Goal: Information Seeking & Learning: Learn about a topic

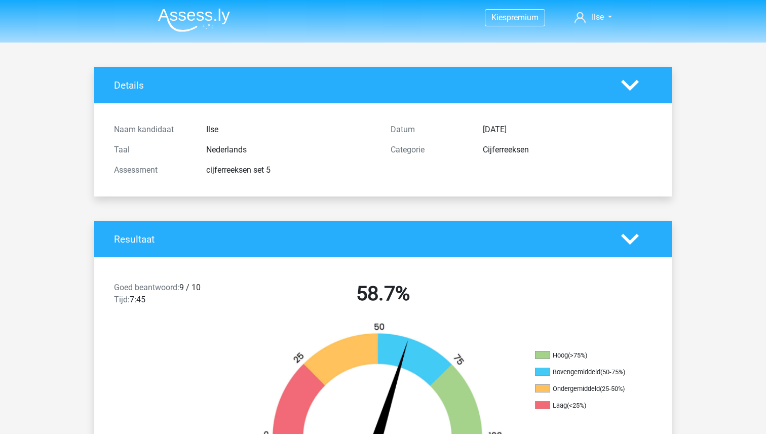
click at [200, 13] on img at bounding box center [194, 20] width 72 height 24
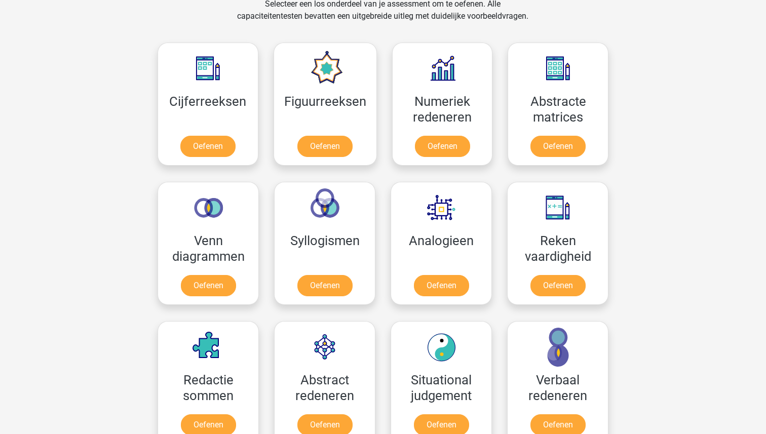
scroll to position [428, 0]
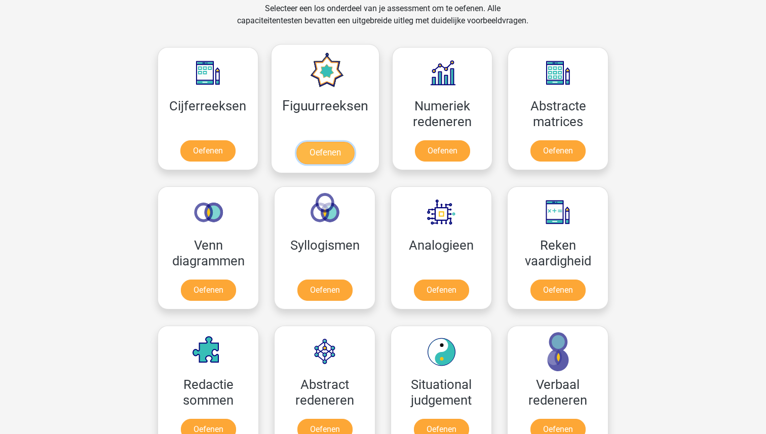
click at [323, 148] on link "Oefenen" at bounding box center [325, 153] width 58 height 22
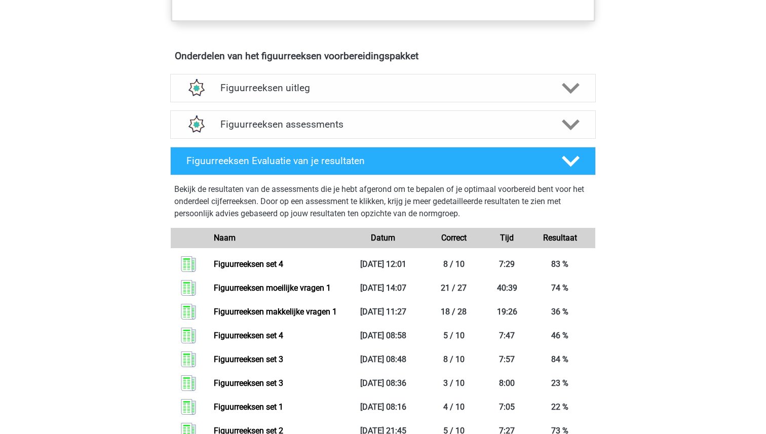
scroll to position [582, 0]
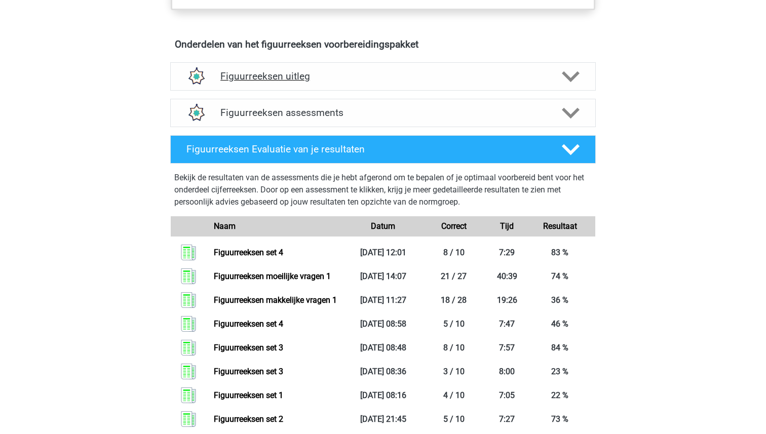
click at [299, 68] on div "Figuurreeksen uitleg" at bounding box center [382, 76] width 425 height 28
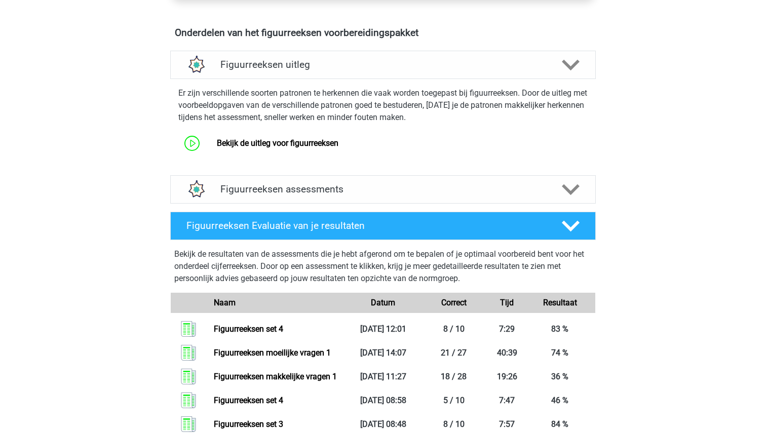
scroll to position [592, 0]
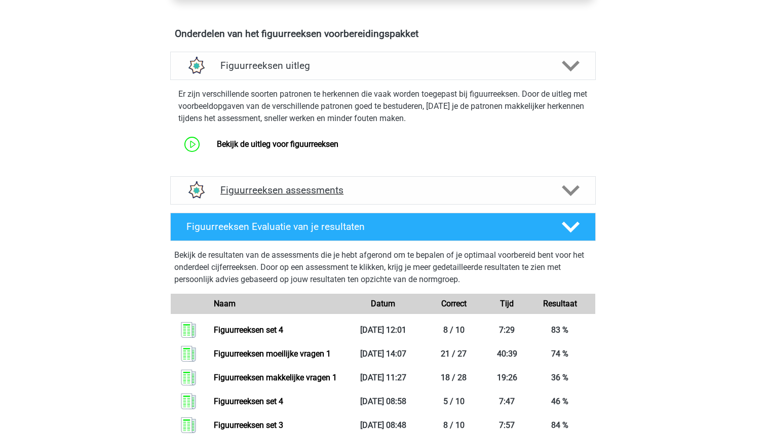
click at [270, 178] on div "Figuurreeksen assessments" at bounding box center [382, 190] width 425 height 28
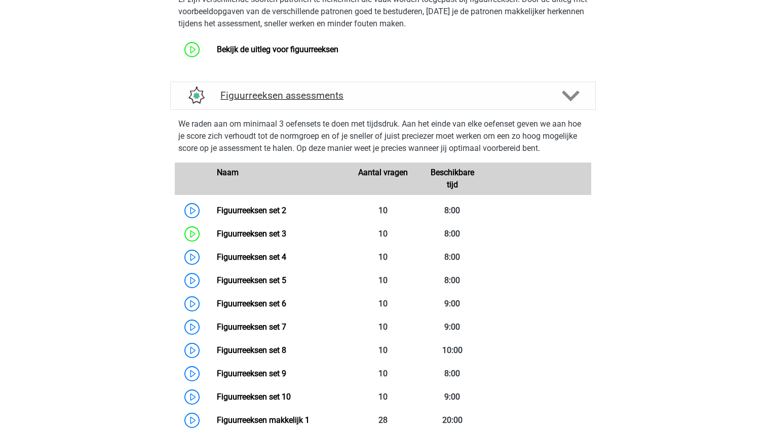
scroll to position [698, 0]
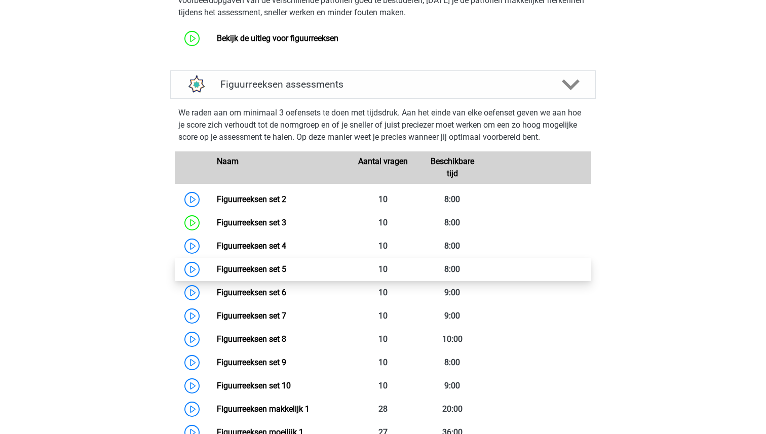
click at [259, 265] on link "Figuurreeksen set 5" at bounding box center [251, 269] width 69 height 10
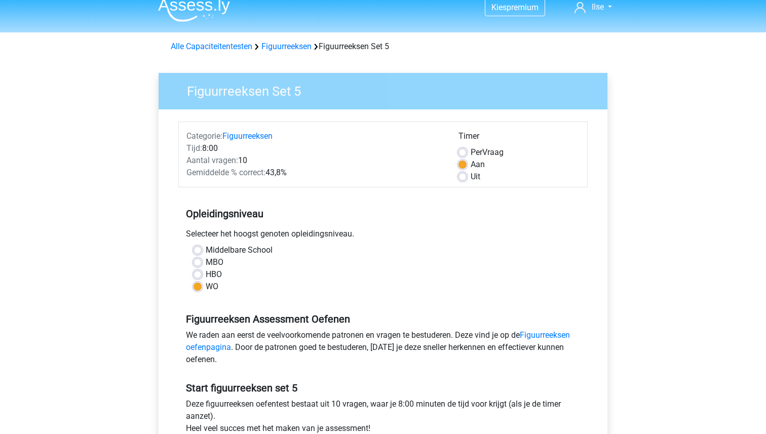
scroll to position [11, 0]
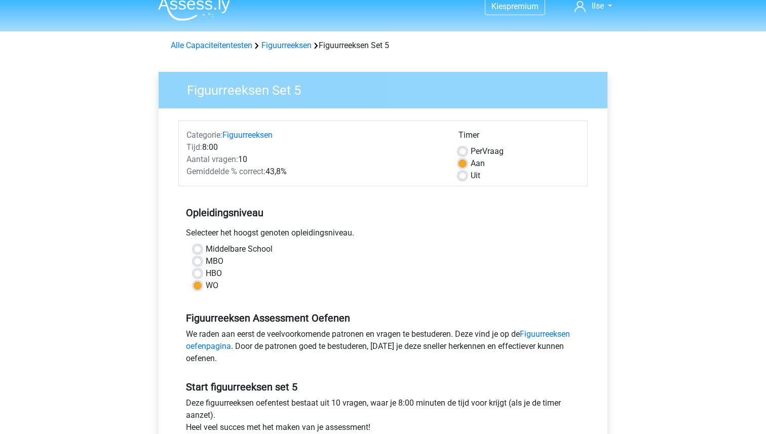
click at [470, 178] on label "Uit" at bounding box center [475, 176] width 10 height 12
click at [464, 178] on input "Uit" at bounding box center [462, 175] width 8 height 10
radio input "true"
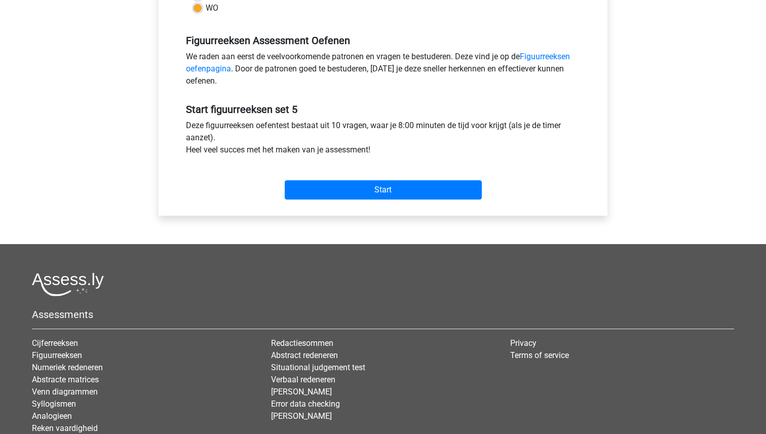
scroll to position [304, 0]
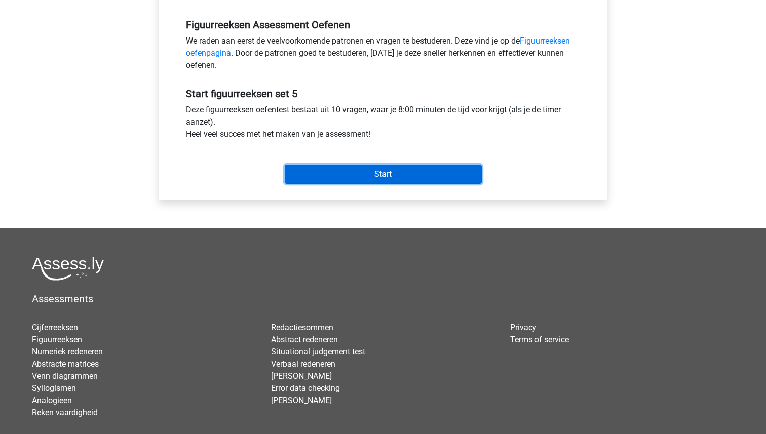
click at [384, 169] on input "Start" at bounding box center [383, 174] width 197 height 19
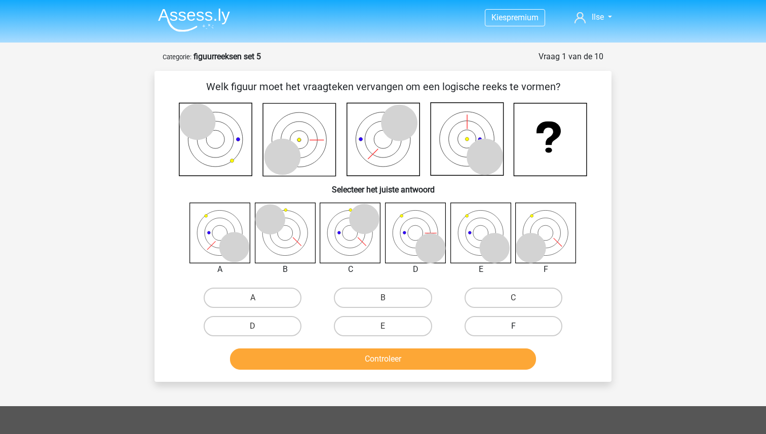
click at [501, 323] on label "F" at bounding box center [513, 326] width 98 height 20
click at [513, 326] on input "F" at bounding box center [516, 329] width 7 height 7
radio input "true"
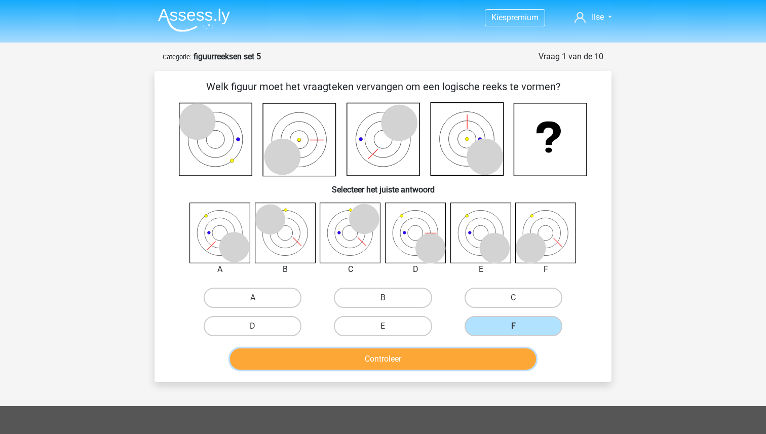
click at [465, 350] on button "Controleer" at bounding box center [383, 358] width 306 height 21
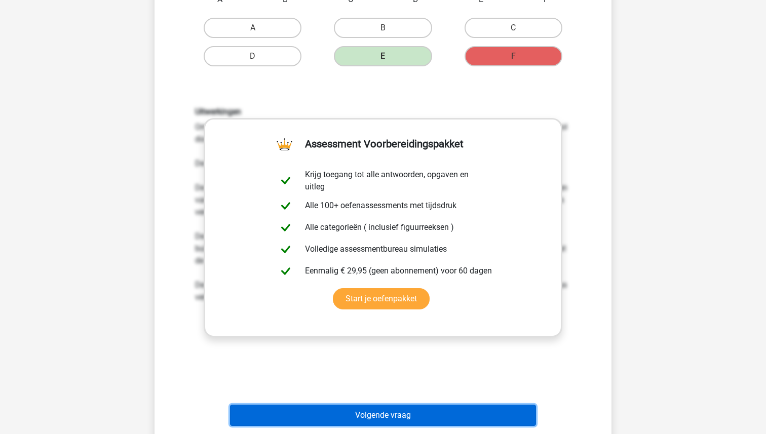
click at [365, 417] on button "Volgende vraag" at bounding box center [383, 415] width 306 height 21
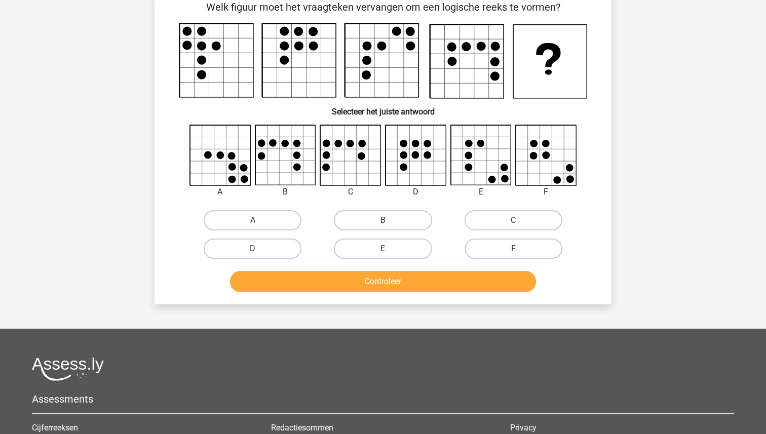
scroll to position [51, 0]
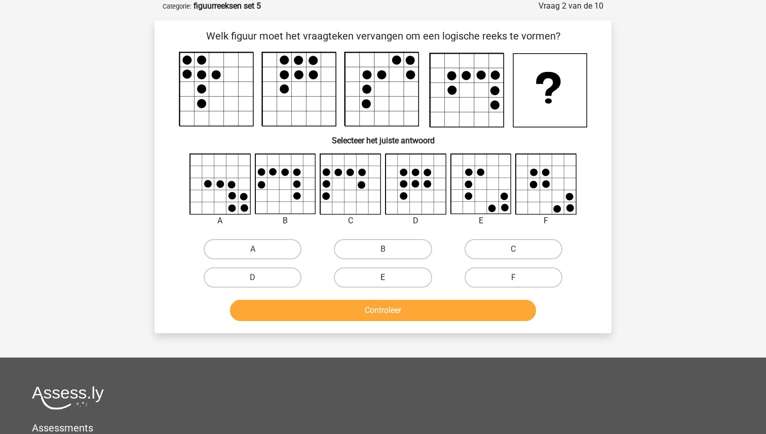
click at [395, 277] on label "E" at bounding box center [383, 277] width 98 height 20
click at [389, 277] on input "E" at bounding box center [386, 280] width 7 height 7
radio input "true"
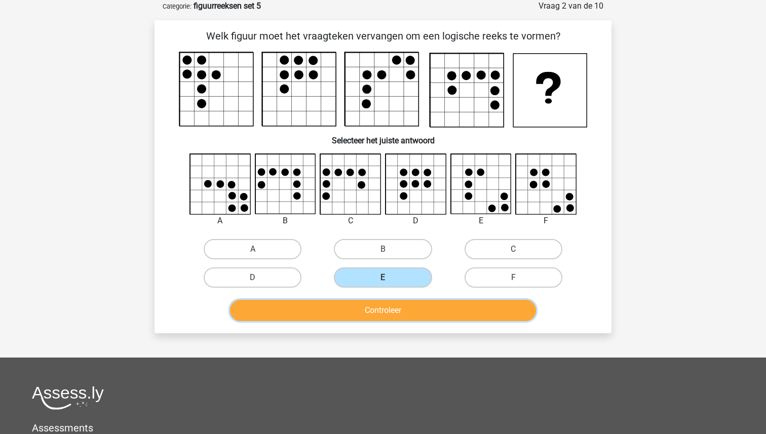
click at [388, 319] on button "Controleer" at bounding box center [383, 310] width 306 height 21
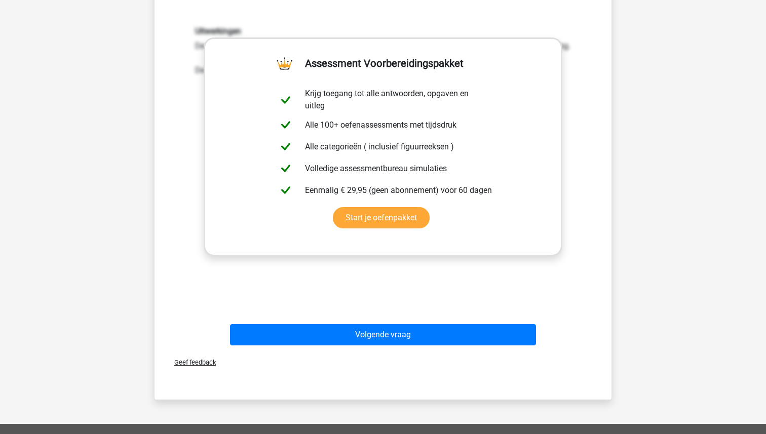
scroll to position [360, 0]
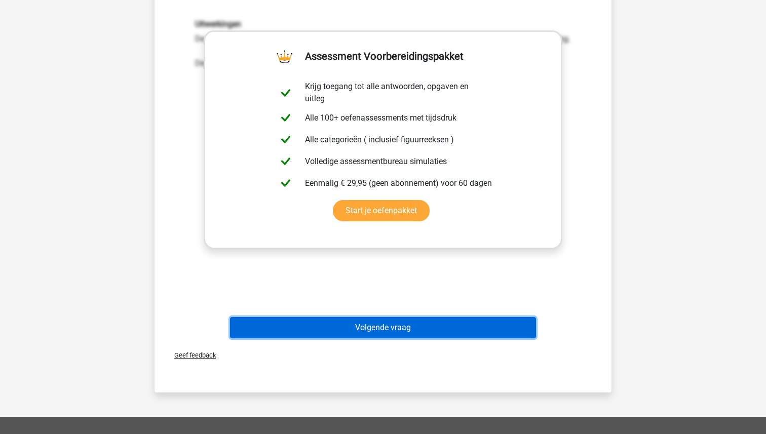
click at [386, 325] on button "Volgende vraag" at bounding box center [383, 327] width 306 height 21
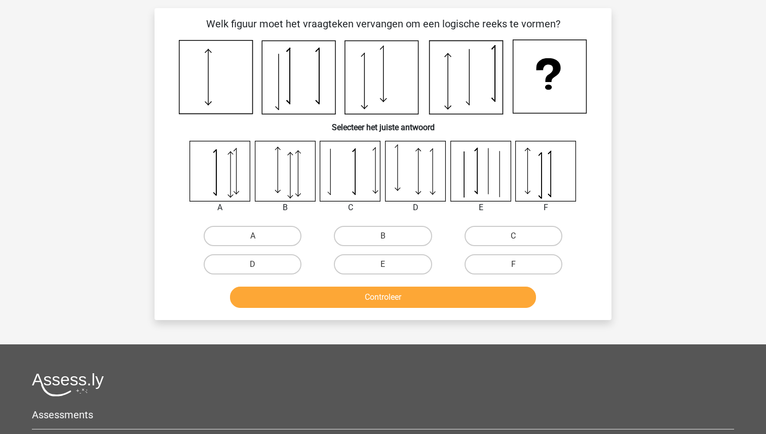
scroll to position [51, 0]
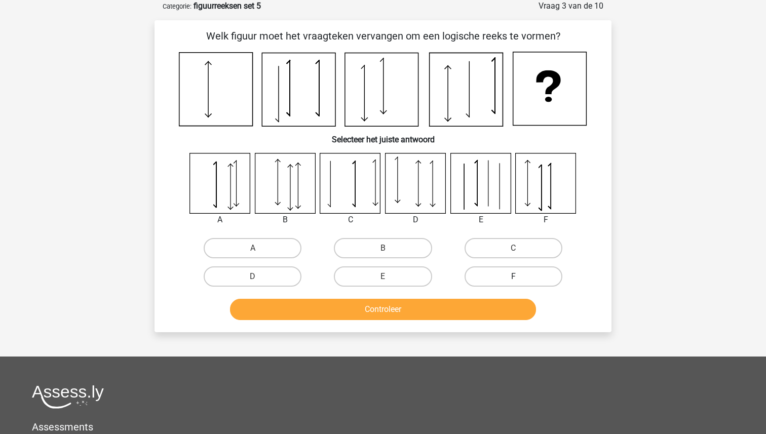
click at [510, 275] on label "F" at bounding box center [513, 276] width 98 height 20
click at [513, 276] on input "F" at bounding box center [516, 279] width 7 height 7
radio input "true"
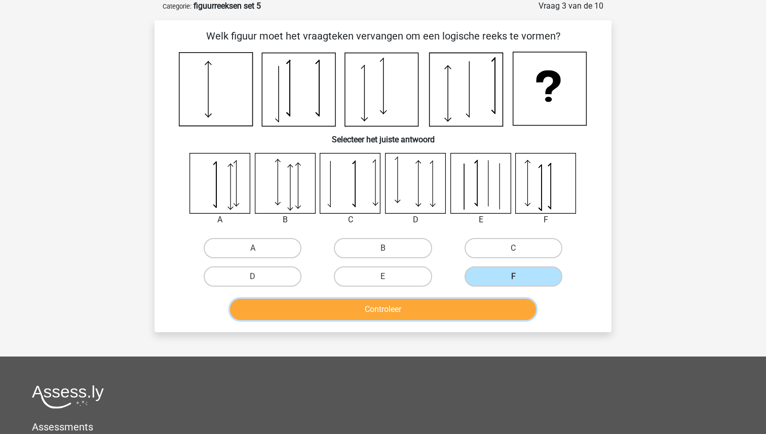
click at [470, 304] on button "Controleer" at bounding box center [383, 309] width 306 height 21
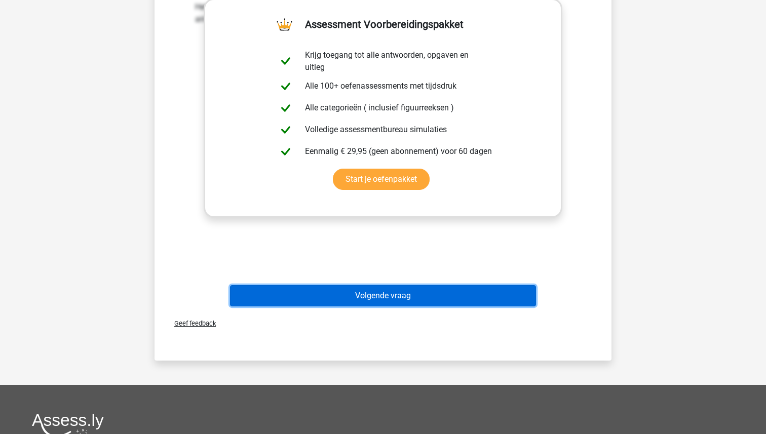
click at [414, 295] on button "Volgende vraag" at bounding box center [383, 295] width 306 height 21
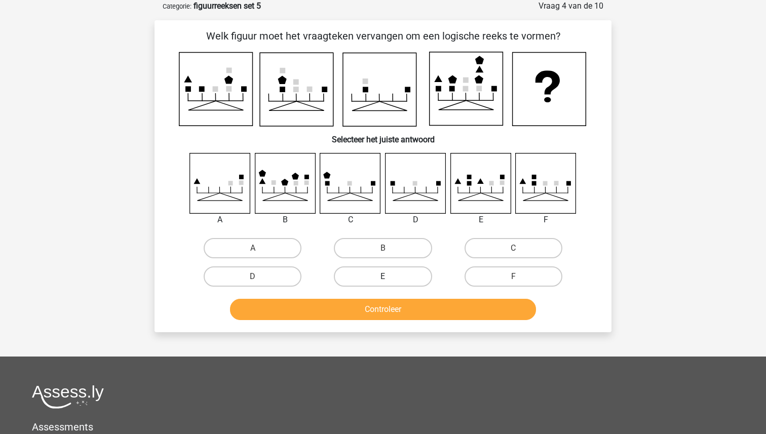
click at [415, 280] on label "E" at bounding box center [383, 276] width 98 height 20
click at [389, 280] on input "E" at bounding box center [386, 279] width 7 height 7
radio input "true"
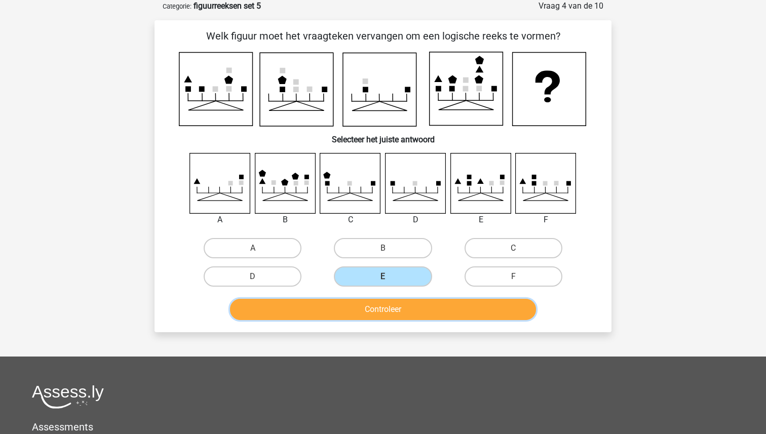
click at [408, 307] on button "Controleer" at bounding box center [383, 309] width 306 height 21
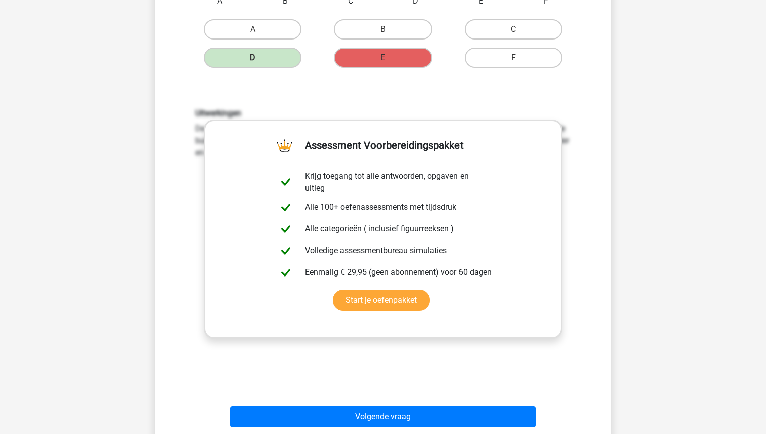
scroll to position [309, 0]
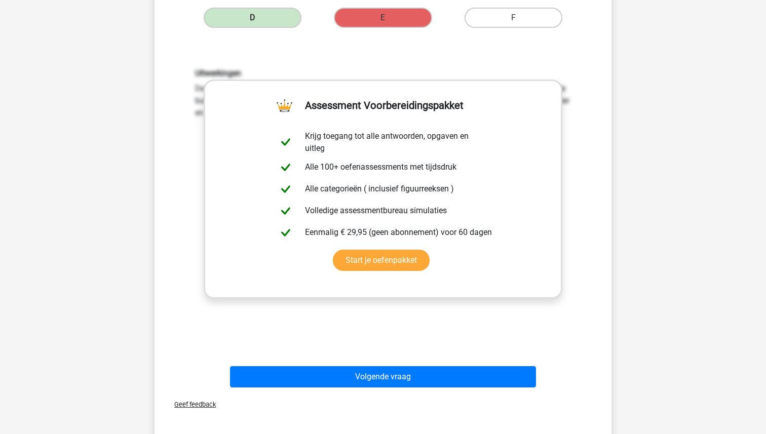
click at [414, 388] on div "Volgende vraag" at bounding box center [382, 378] width 391 height 25
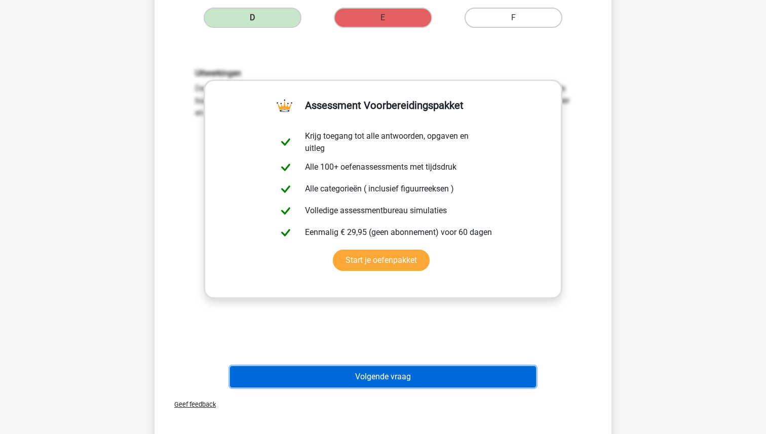
click at [413, 381] on button "Volgende vraag" at bounding box center [383, 376] width 306 height 21
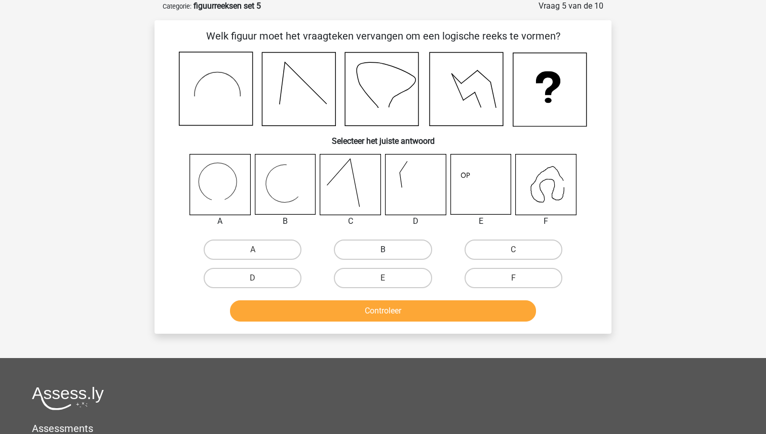
scroll to position [51, 0]
click at [218, 180] on icon at bounding box center [220, 184] width 60 height 60
click at [553, 180] on icon at bounding box center [547, 184] width 33 height 35
click at [511, 275] on label "F" at bounding box center [513, 278] width 98 height 20
click at [513, 278] on input "F" at bounding box center [516, 281] width 7 height 7
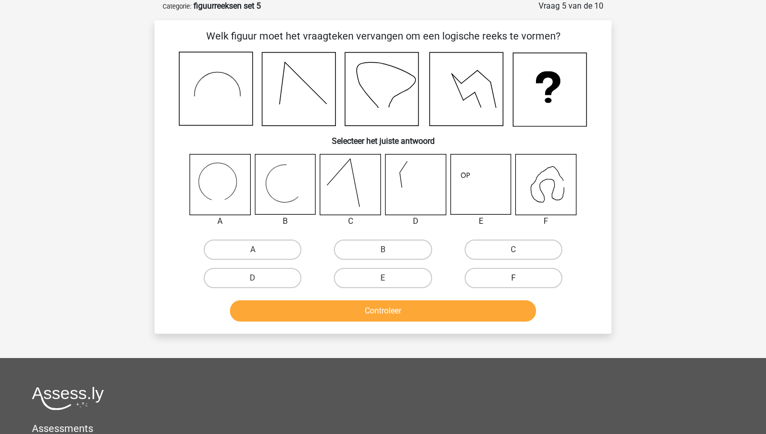
radio input "true"
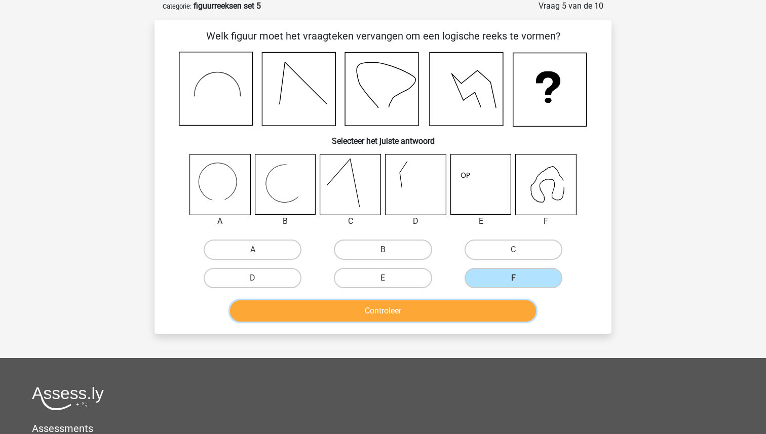
click at [487, 307] on button "Controleer" at bounding box center [383, 310] width 306 height 21
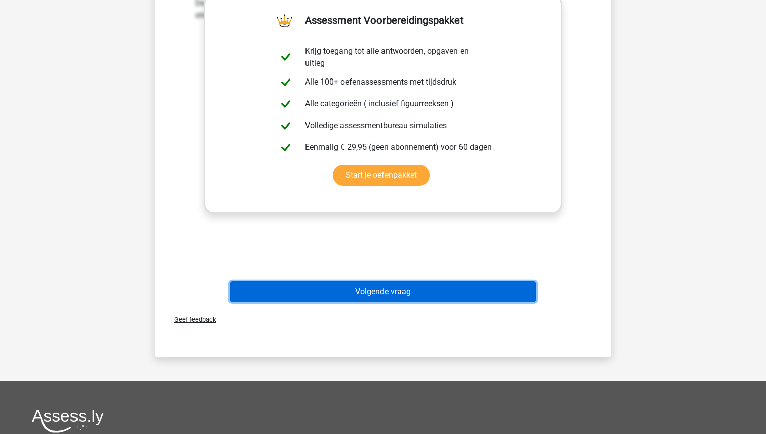
click at [366, 288] on button "Volgende vraag" at bounding box center [383, 291] width 306 height 21
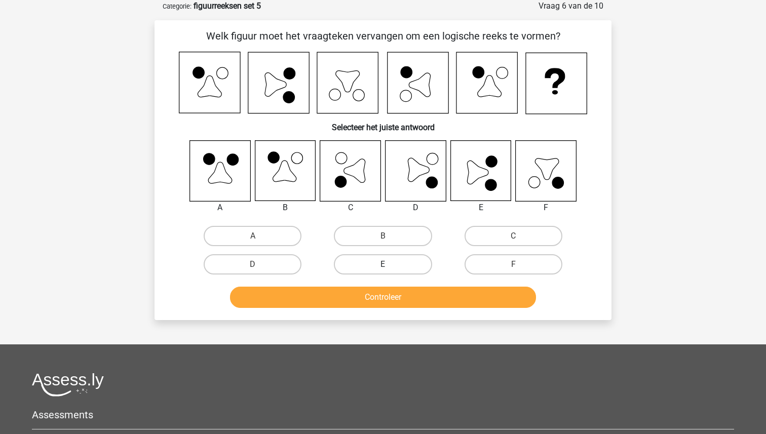
click at [391, 262] on label "E" at bounding box center [383, 264] width 98 height 20
click at [389, 264] on input "E" at bounding box center [386, 267] width 7 height 7
radio input "true"
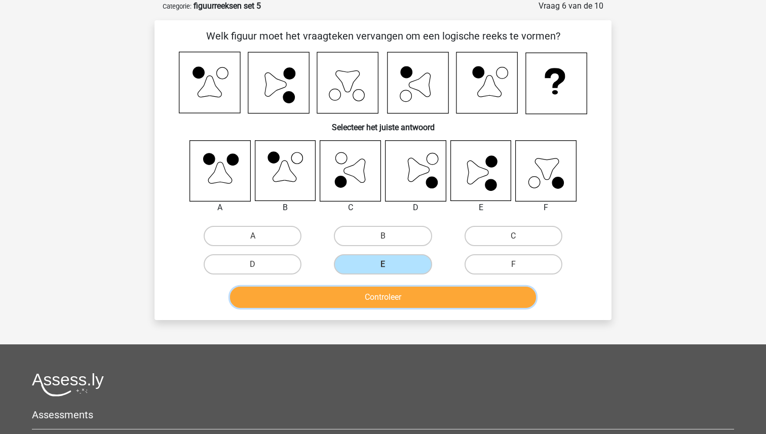
click at [390, 302] on button "Controleer" at bounding box center [383, 297] width 306 height 21
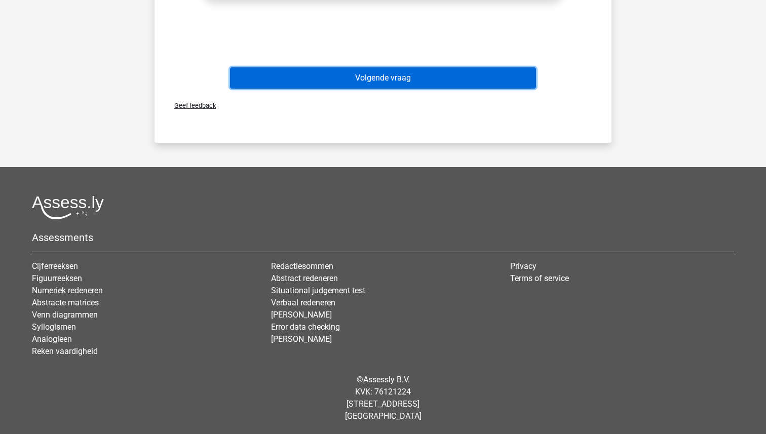
click at [434, 82] on button "Volgende vraag" at bounding box center [383, 77] width 306 height 21
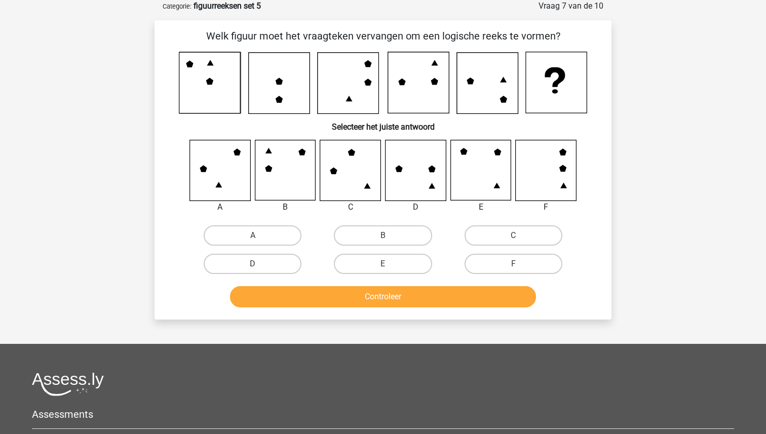
click at [513, 237] on input "C" at bounding box center [516, 238] width 7 height 7
radio input "true"
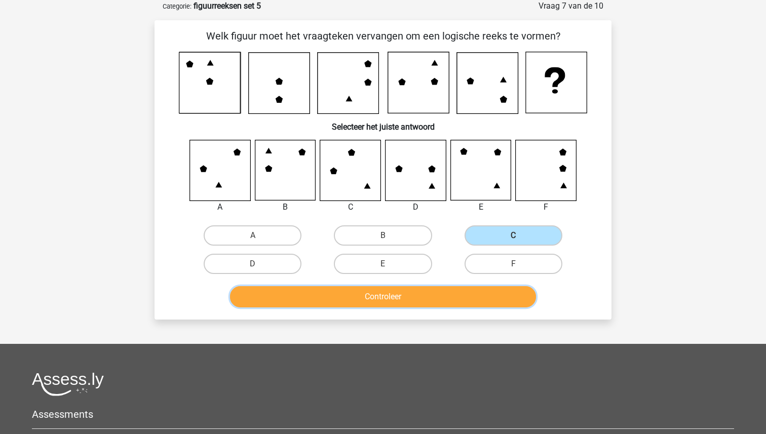
click at [451, 298] on button "Controleer" at bounding box center [383, 296] width 306 height 21
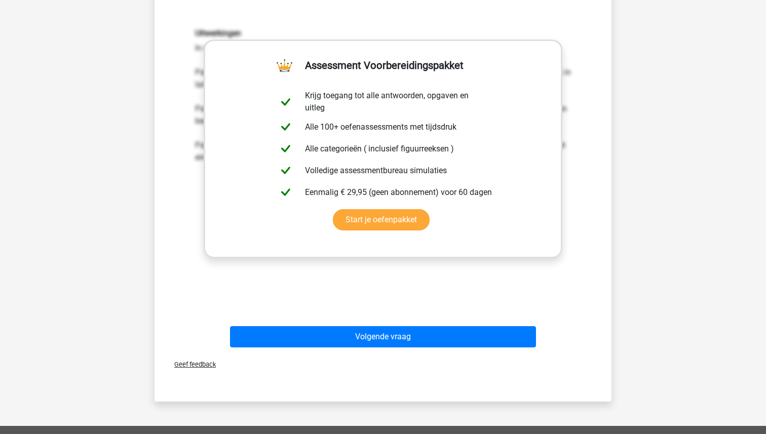
scroll to position [338, 0]
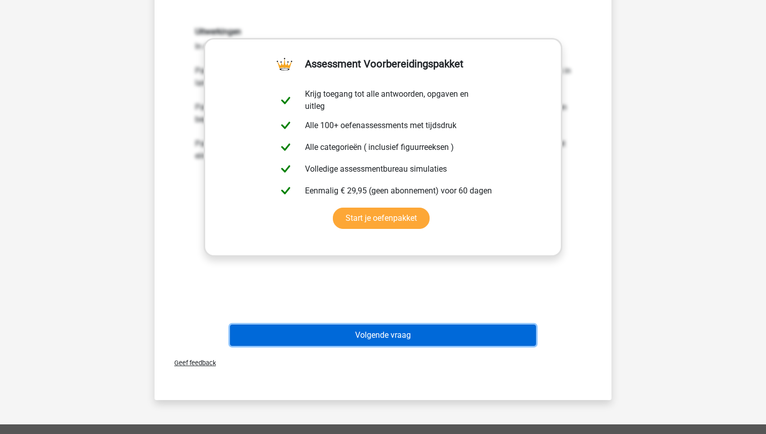
click at [389, 339] on button "Volgende vraag" at bounding box center [383, 335] width 306 height 21
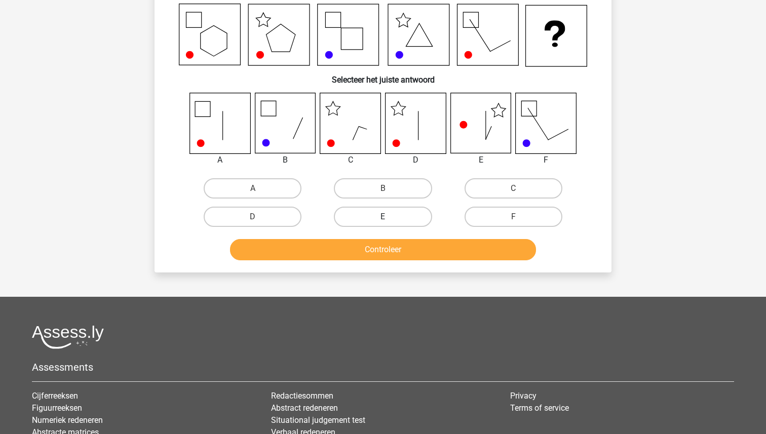
scroll to position [51, 0]
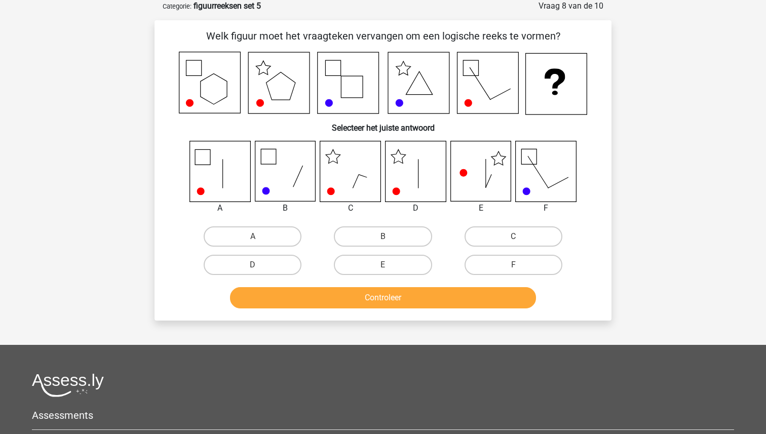
click at [259, 266] on input "D" at bounding box center [256, 268] width 7 height 7
radio input "true"
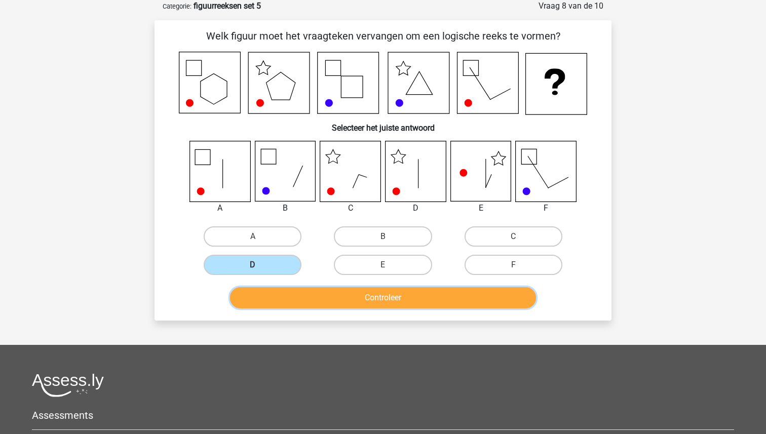
click at [386, 295] on button "Controleer" at bounding box center [383, 297] width 306 height 21
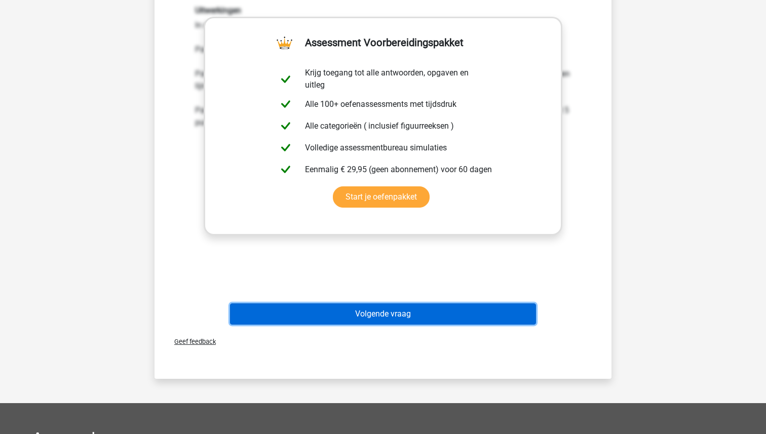
click at [386, 309] on button "Volgende vraag" at bounding box center [383, 313] width 306 height 21
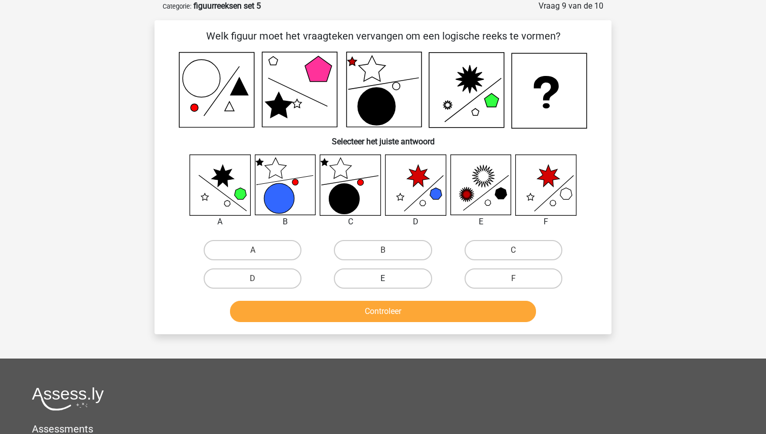
click at [391, 275] on label "E" at bounding box center [383, 278] width 98 height 20
click at [389, 279] on input "E" at bounding box center [386, 282] width 7 height 7
radio input "true"
click at [391, 300] on div "Controleer" at bounding box center [383, 309] width 424 height 33
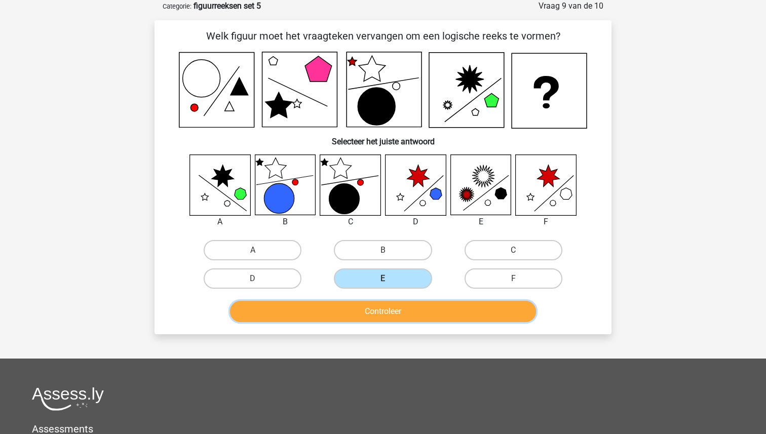
click at [391, 308] on button "Controleer" at bounding box center [383, 311] width 306 height 21
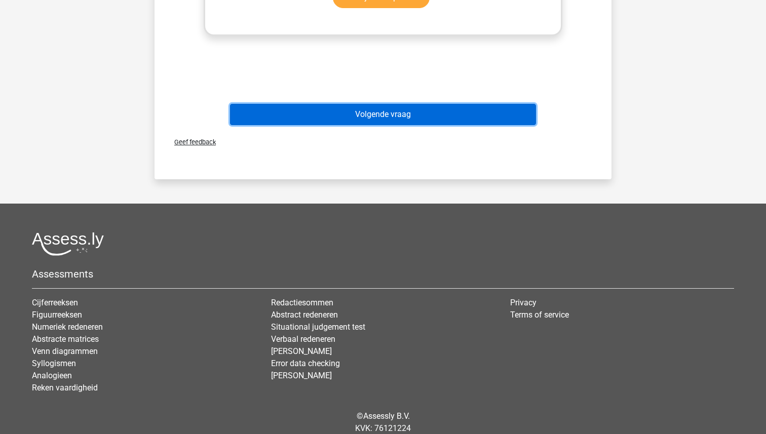
click at [412, 123] on button "Volgende vraag" at bounding box center [383, 114] width 306 height 21
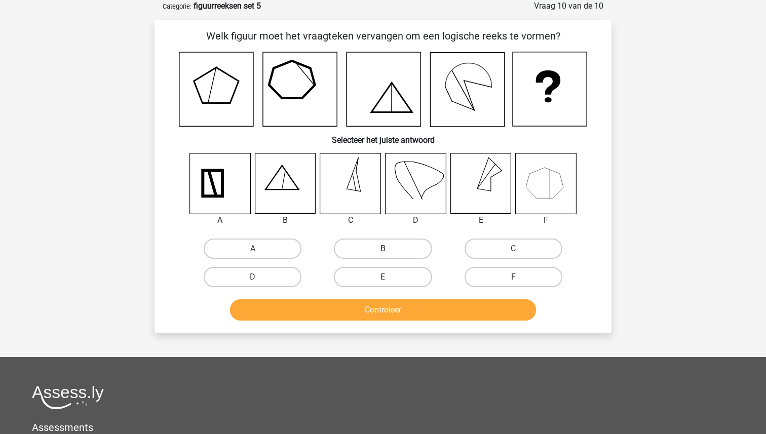
click at [387, 243] on label "B" at bounding box center [383, 249] width 98 height 20
click at [387, 249] on input "B" at bounding box center [386, 252] width 7 height 7
radio input "true"
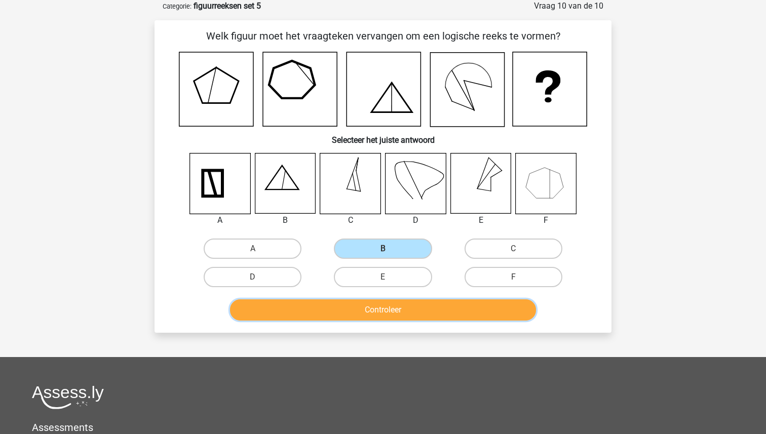
click at [387, 301] on button "Controleer" at bounding box center [383, 309] width 306 height 21
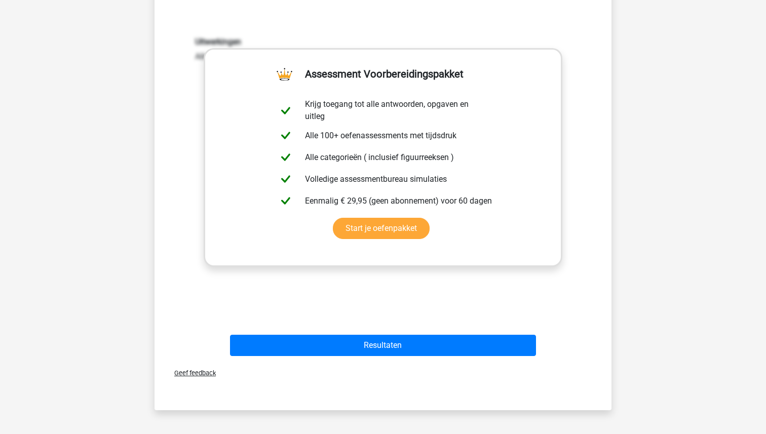
scroll to position [396, 0]
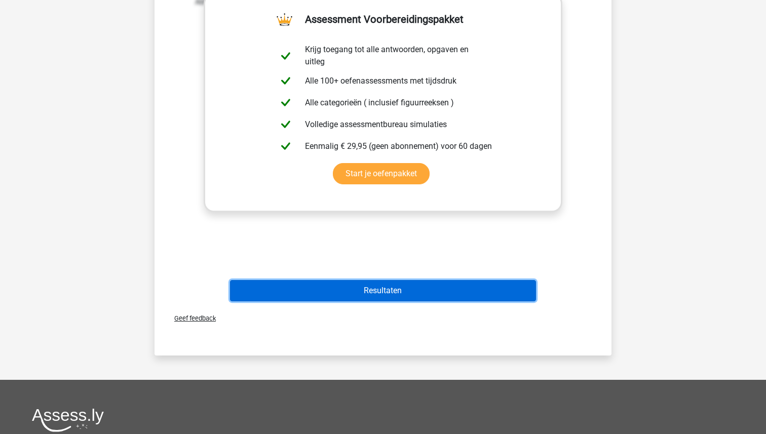
click at [384, 289] on button "Resultaten" at bounding box center [383, 290] width 306 height 21
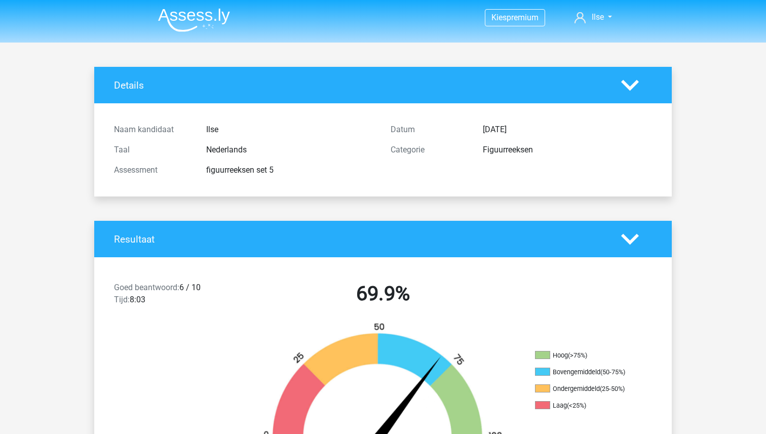
click at [193, 12] on img at bounding box center [194, 20] width 72 height 24
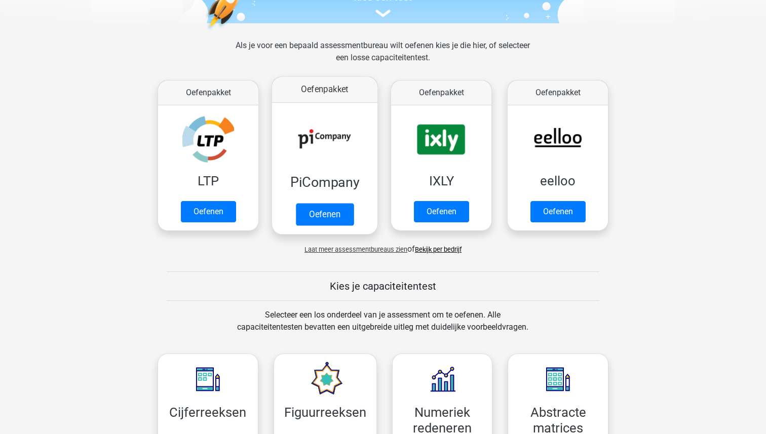
scroll to position [283, 0]
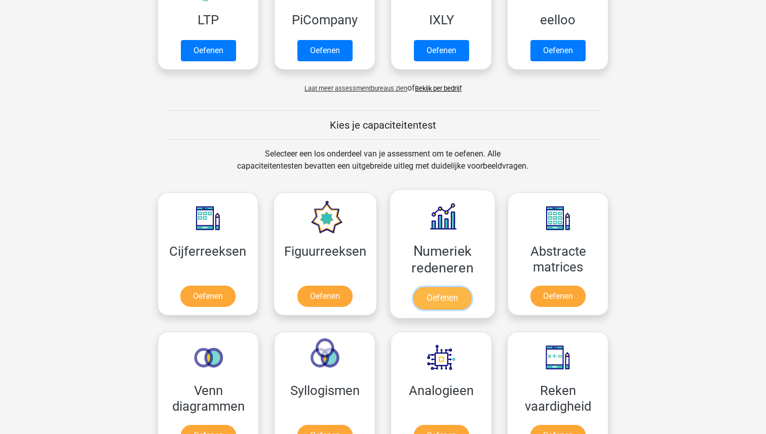
click at [462, 287] on link "Oefenen" at bounding box center [442, 298] width 58 height 22
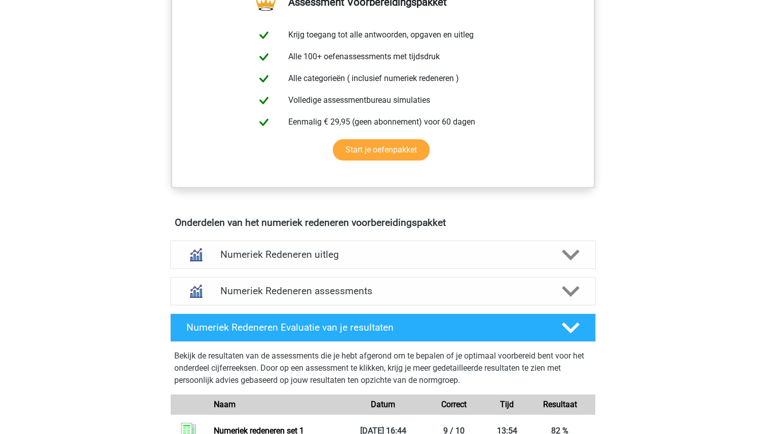
scroll to position [429, 0]
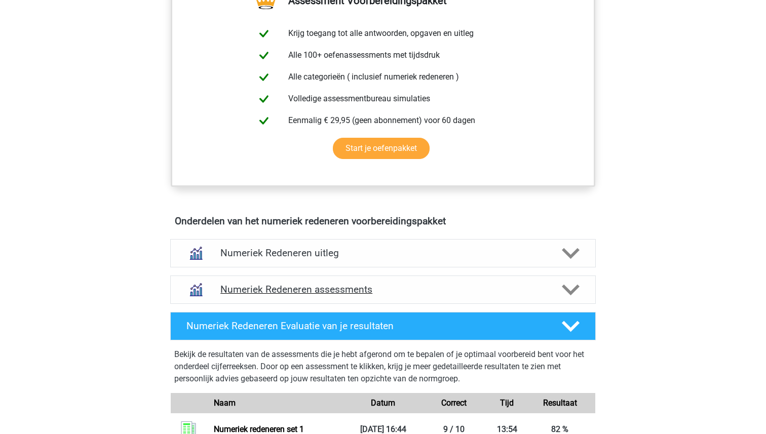
click at [337, 285] on h4 "Numeriek Redeneren assessments" at bounding box center [382, 290] width 325 height 12
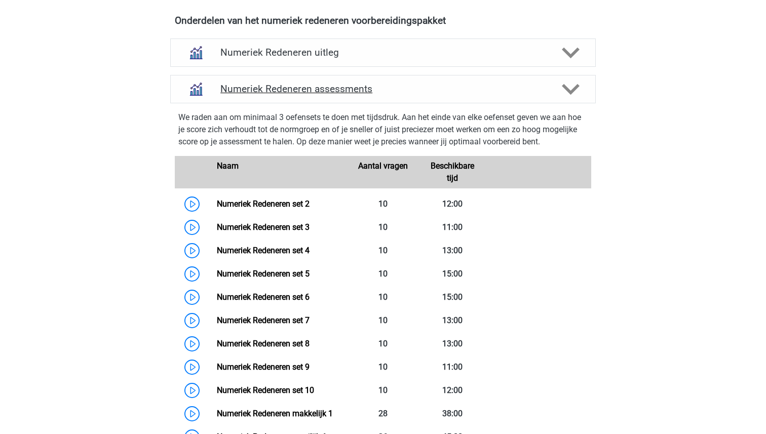
scroll to position [582, 0]
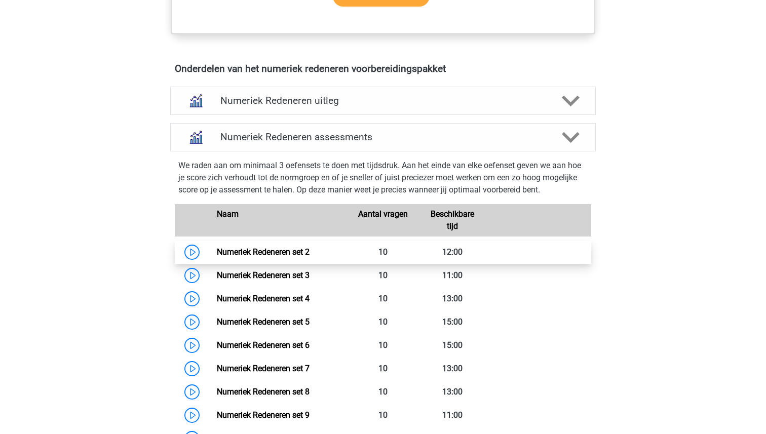
click at [271, 254] on link "Numeriek Redeneren set 2" at bounding box center [263, 252] width 93 height 10
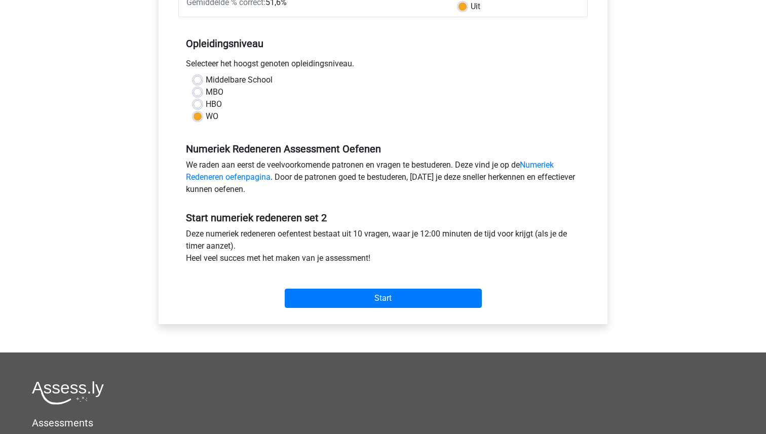
scroll to position [344, 0]
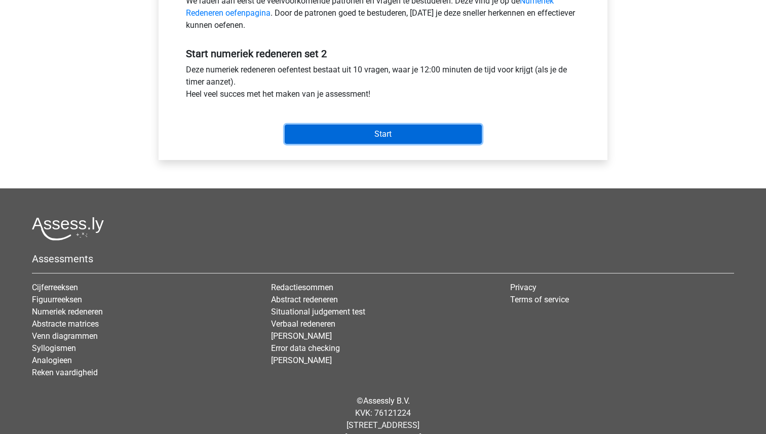
click at [382, 135] on input "Start" at bounding box center [383, 134] width 197 height 19
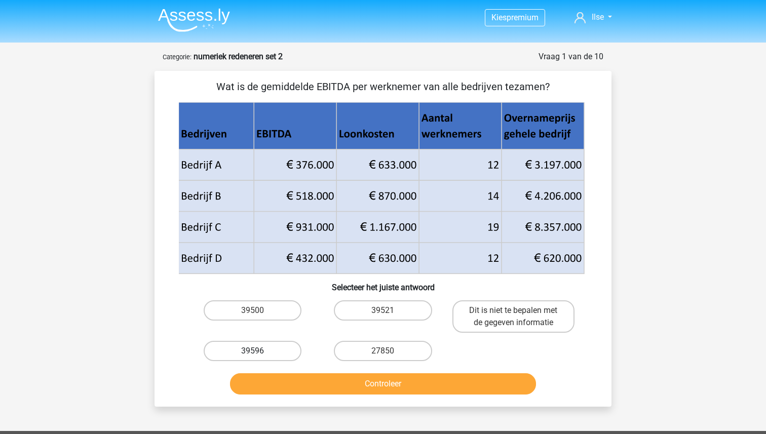
click at [262, 353] on label "39596" at bounding box center [253, 351] width 98 height 20
click at [259, 353] on input "39596" at bounding box center [256, 354] width 7 height 7
radio input "true"
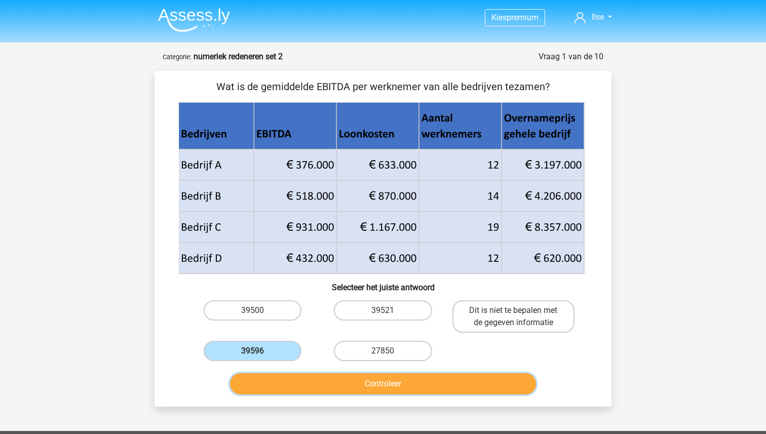
click at [368, 381] on button "Controleer" at bounding box center [383, 383] width 306 height 21
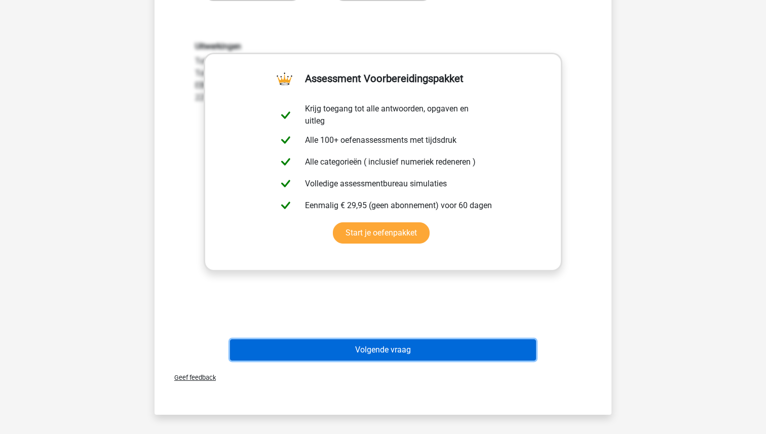
click at [376, 357] on button "Volgende vraag" at bounding box center [383, 349] width 306 height 21
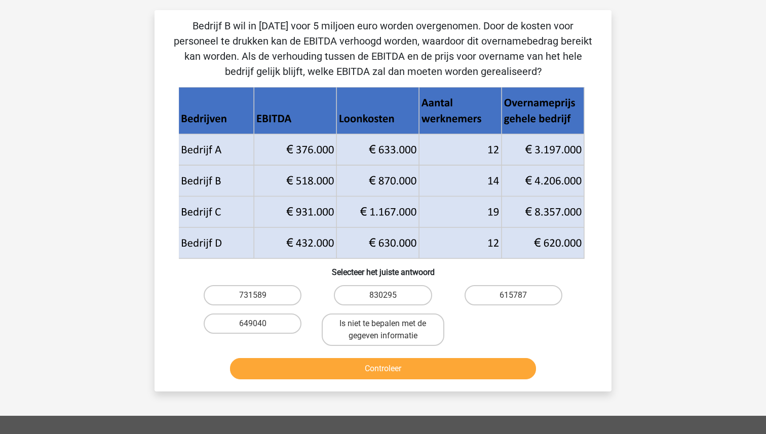
scroll to position [51, 0]
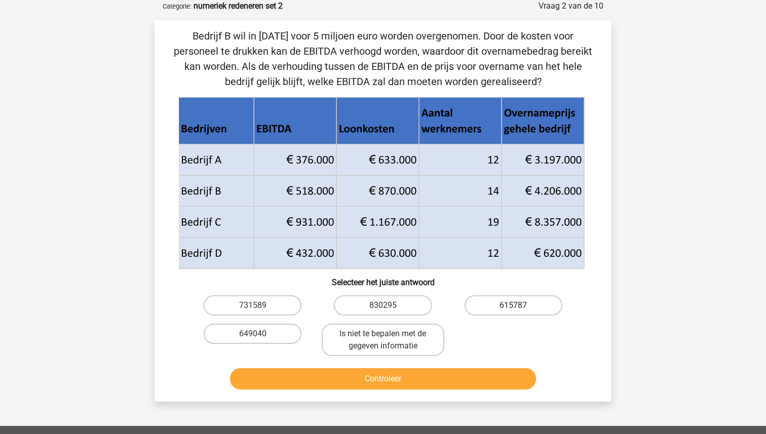
click at [515, 303] on label "615787" at bounding box center [513, 305] width 98 height 20
click at [515, 305] on input "615787" at bounding box center [516, 308] width 7 height 7
radio input "true"
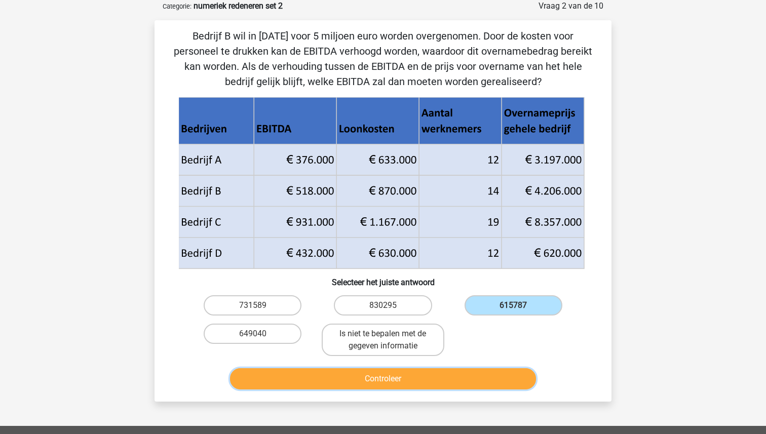
click at [450, 379] on button "Controleer" at bounding box center [383, 378] width 306 height 21
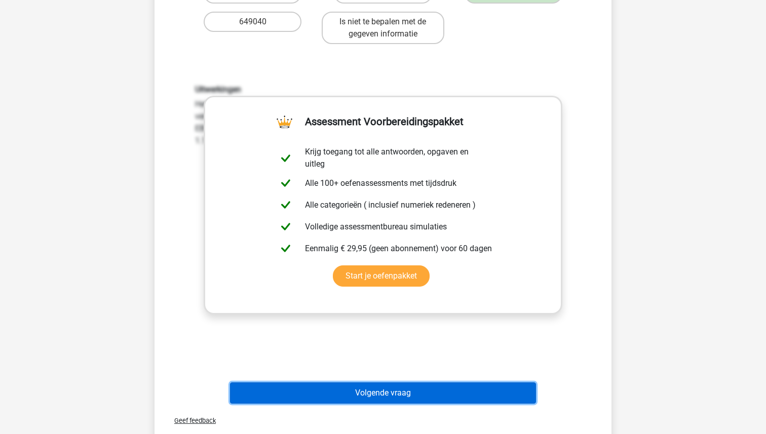
click at [404, 391] on button "Volgende vraag" at bounding box center [383, 392] width 306 height 21
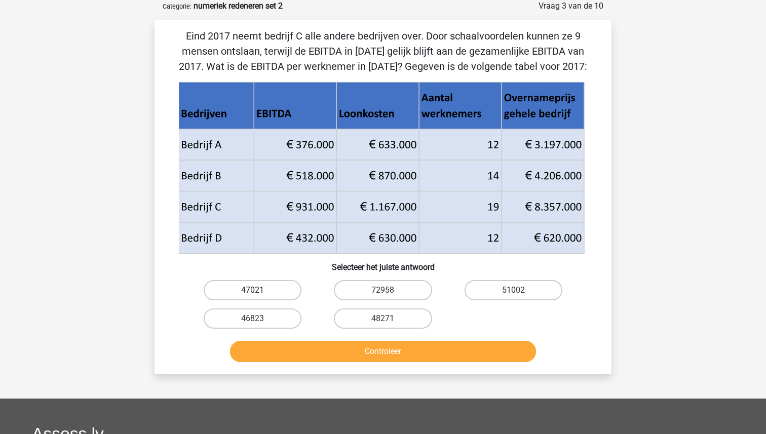
click at [255, 286] on label "47021" at bounding box center [253, 290] width 98 height 20
click at [255, 290] on input "47021" at bounding box center [256, 293] width 7 height 7
radio input "true"
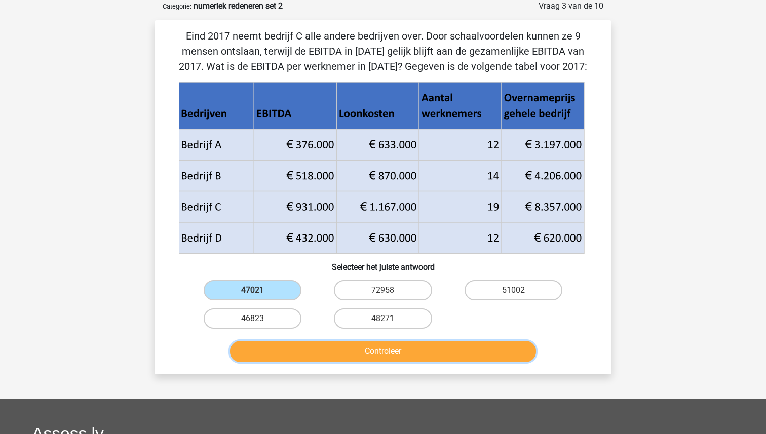
click at [347, 349] on button "Controleer" at bounding box center [383, 351] width 306 height 21
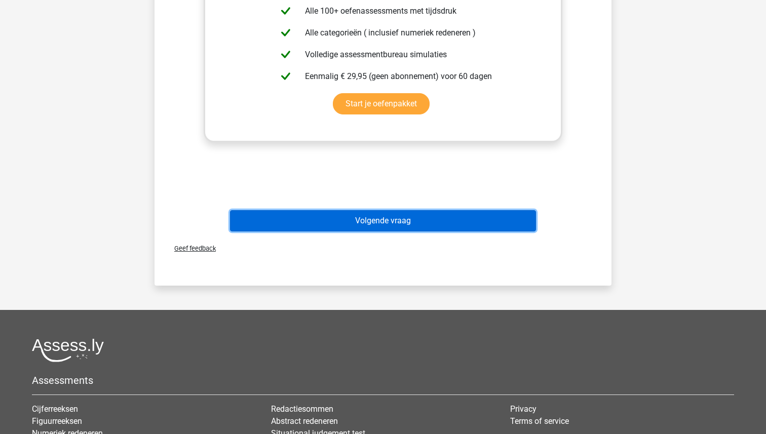
click at [400, 221] on button "Volgende vraag" at bounding box center [383, 220] width 306 height 21
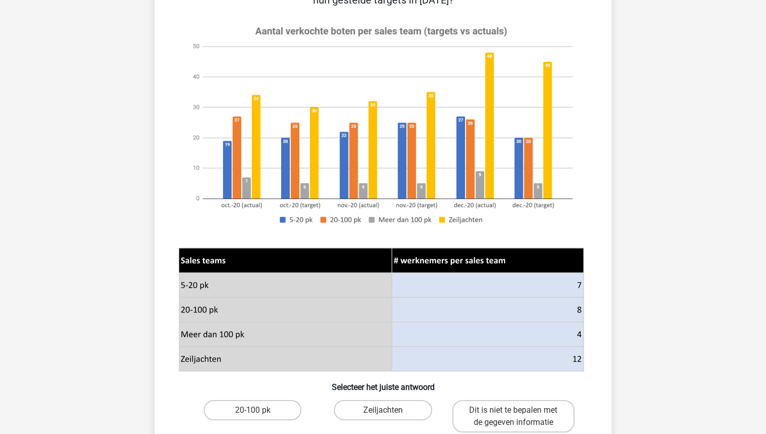
scroll to position [243, 0]
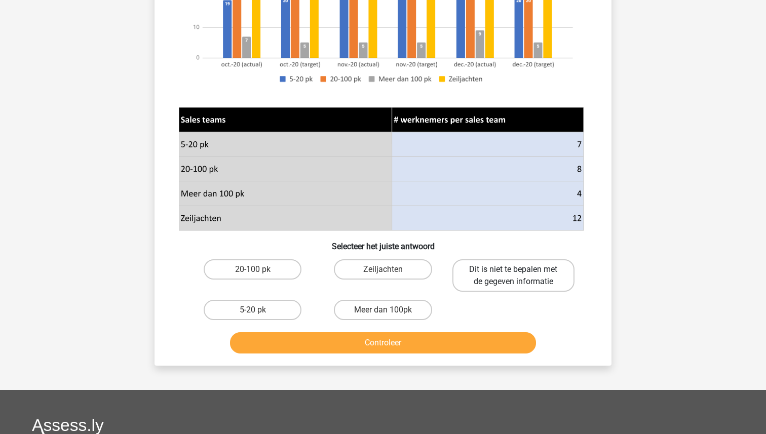
click at [537, 282] on label "Dit is niet te bepalen met de gegeven informatie" at bounding box center [513, 275] width 122 height 32
click at [520, 276] on input "Dit is niet te bepalen met de gegeven informatie" at bounding box center [516, 272] width 7 height 7
radio input "true"
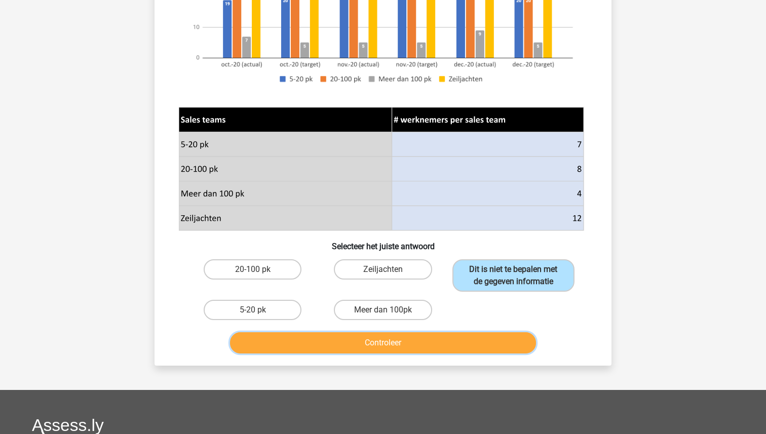
click at [420, 346] on button "Controleer" at bounding box center [383, 342] width 306 height 21
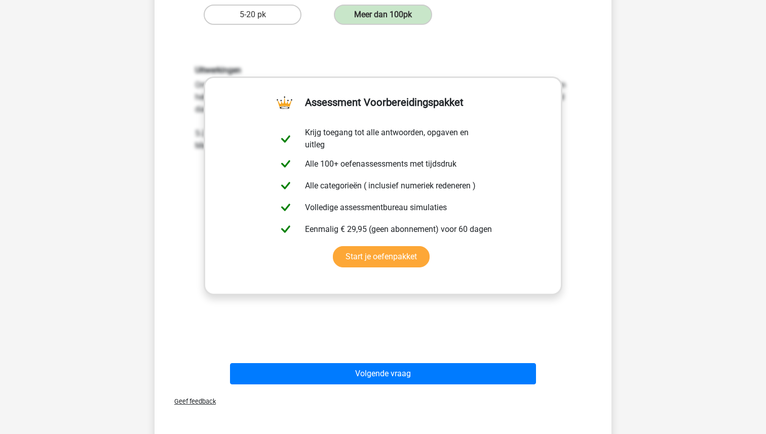
scroll to position [622, 0]
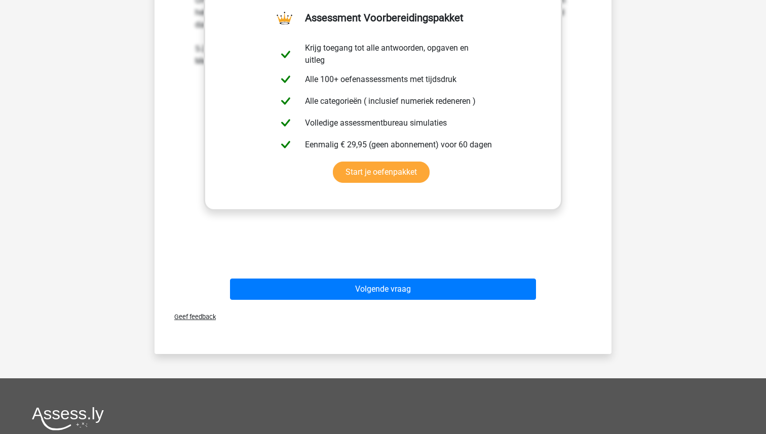
click at [416, 271] on div "Volgende vraag" at bounding box center [383, 286] width 424 height 33
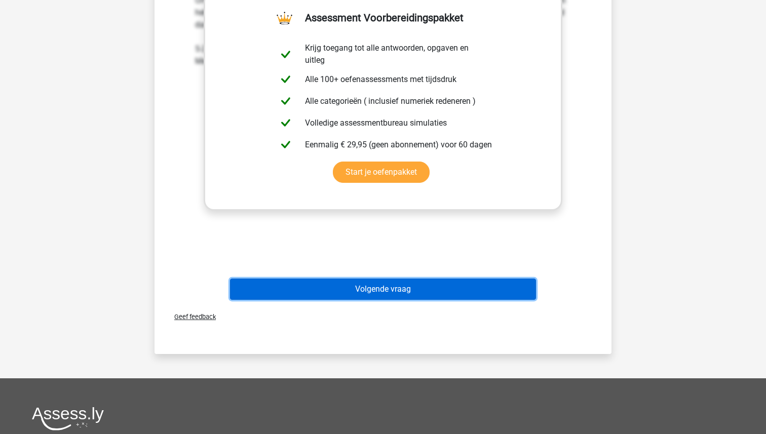
click at [415, 285] on button "Volgende vraag" at bounding box center [383, 289] width 306 height 21
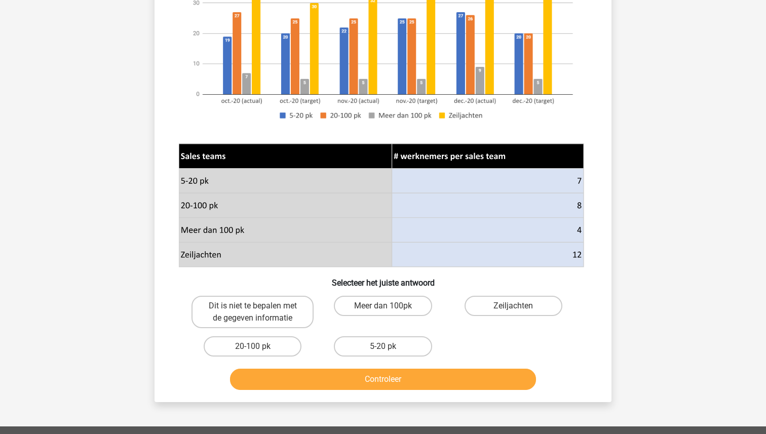
scroll to position [209, 0]
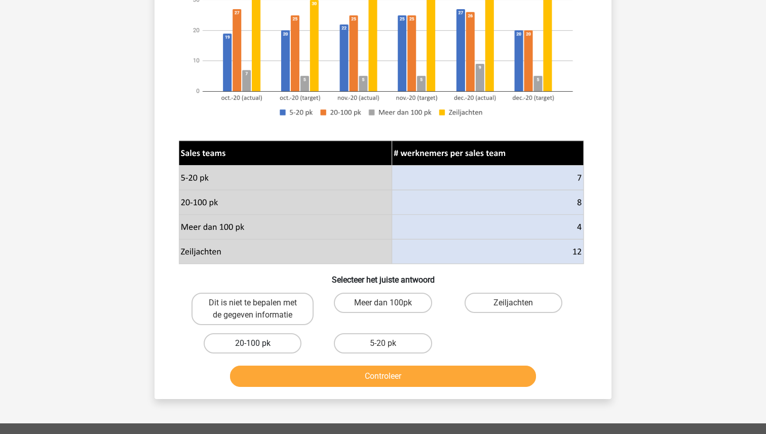
click at [245, 345] on label "20-100 pk" at bounding box center [253, 343] width 98 height 20
click at [253, 345] on input "20-100 pk" at bounding box center [256, 346] width 7 height 7
radio input "true"
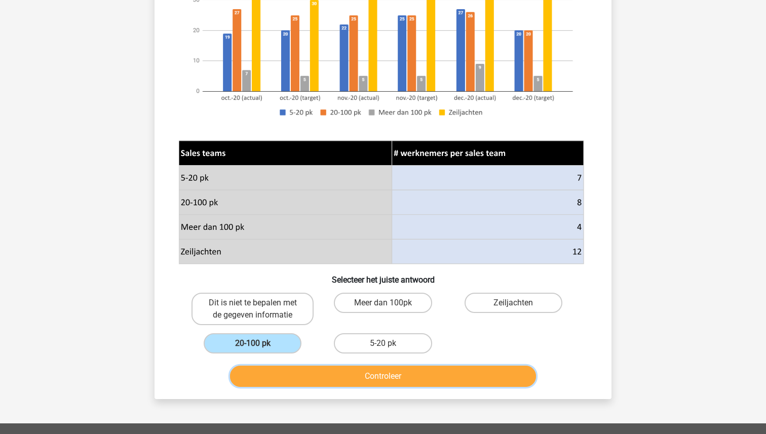
click at [313, 381] on button "Controleer" at bounding box center [383, 376] width 306 height 21
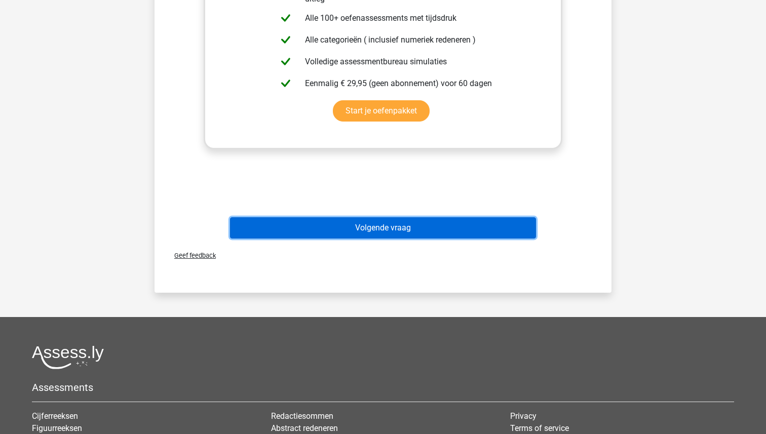
click at [380, 230] on button "Volgende vraag" at bounding box center [383, 227] width 306 height 21
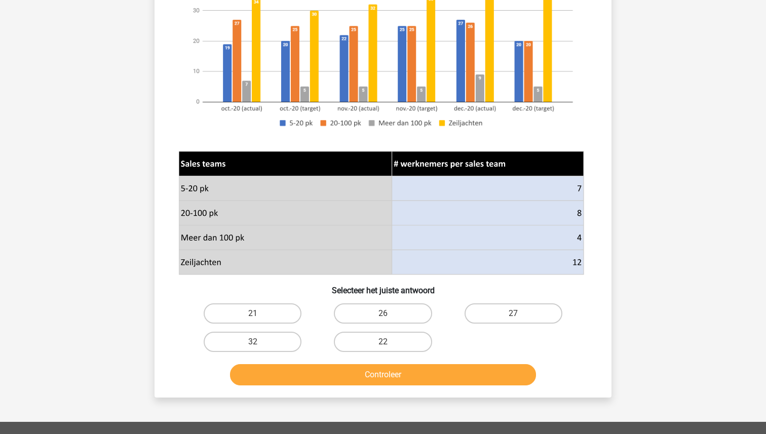
scroll to position [309, 0]
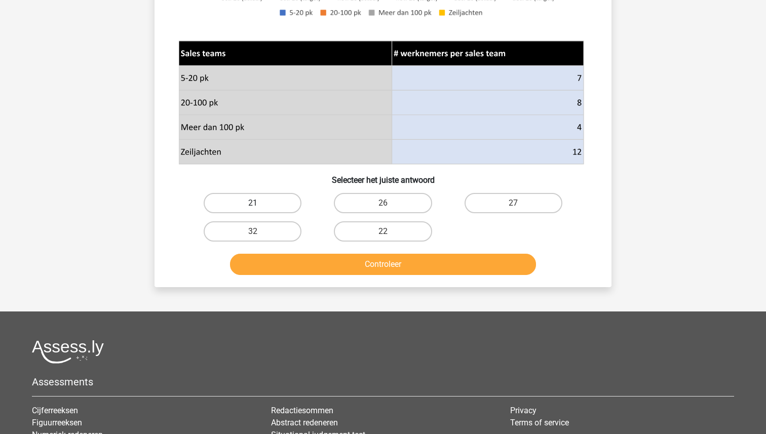
click at [267, 203] on label "21" at bounding box center [253, 203] width 98 height 20
click at [259, 203] on input "21" at bounding box center [256, 206] width 7 height 7
radio input "true"
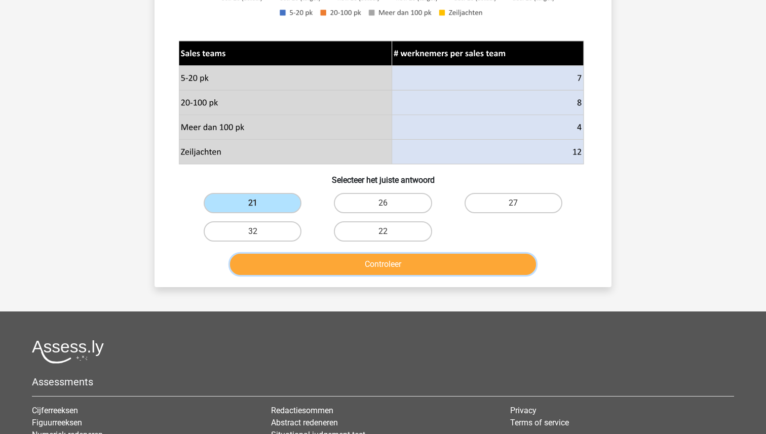
click at [342, 269] on button "Controleer" at bounding box center [383, 264] width 306 height 21
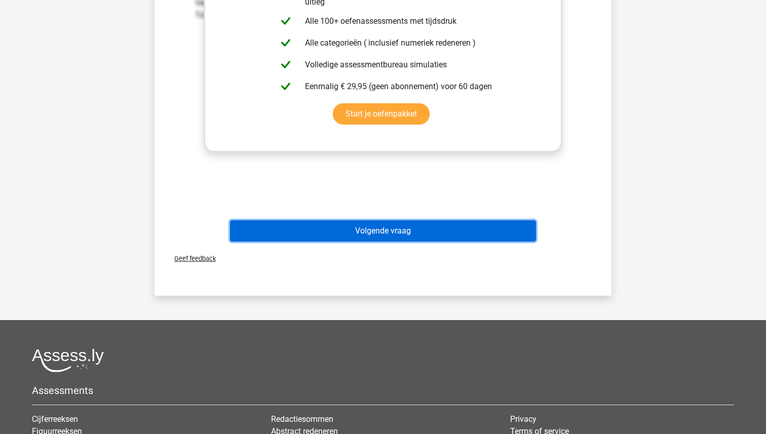
click at [365, 221] on button "Volgende vraag" at bounding box center [383, 230] width 306 height 21
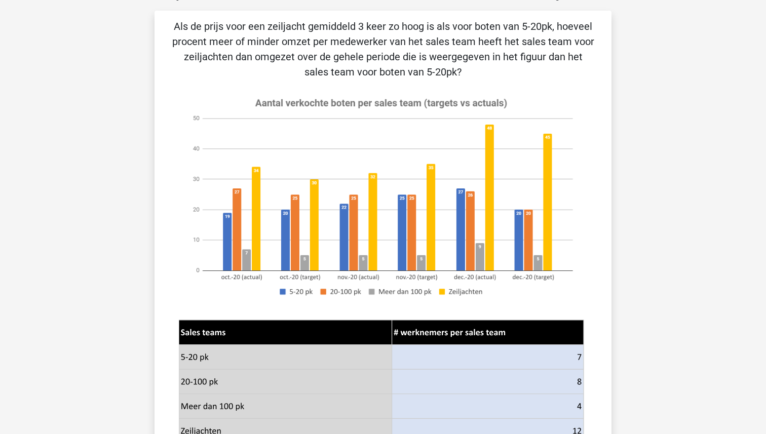
scroll to position [51, 0]
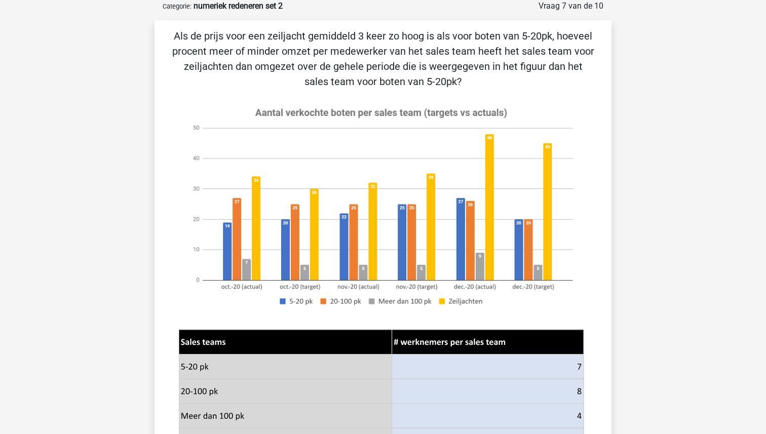
click at [365, 103] on image at bounding box center [381, 206] width 405 height 219
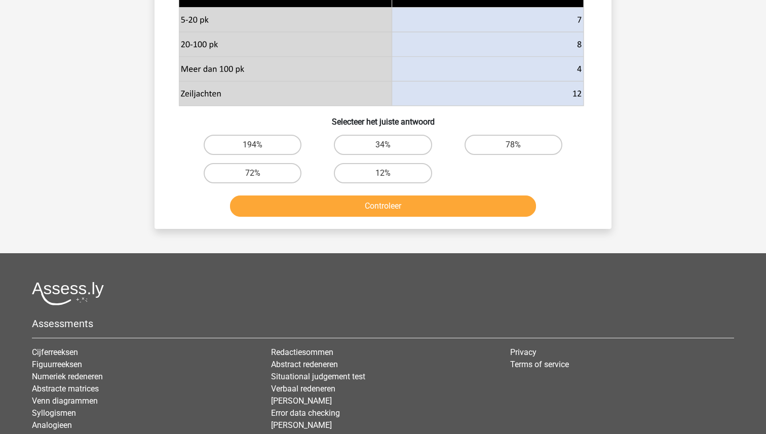
scroll to position [466, 0]
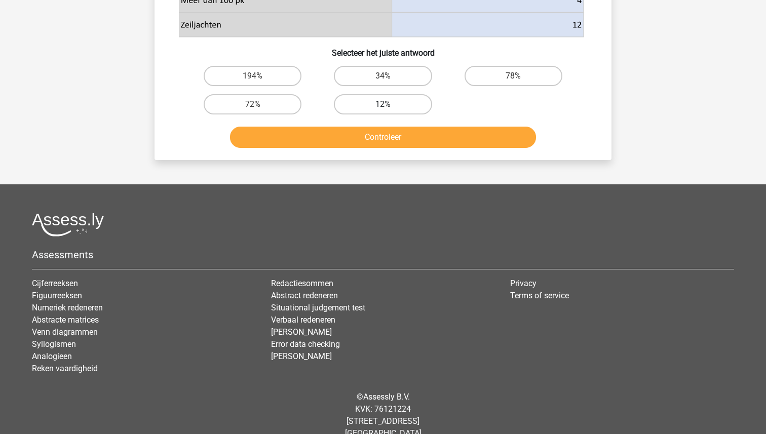
click at [368, 103] on label "12%" at bounding box center [383, 104] width 98 height 20
click at [383, 104] on input "12%" at bounding box center [386, 107] width 7 height 7
radio input "true"
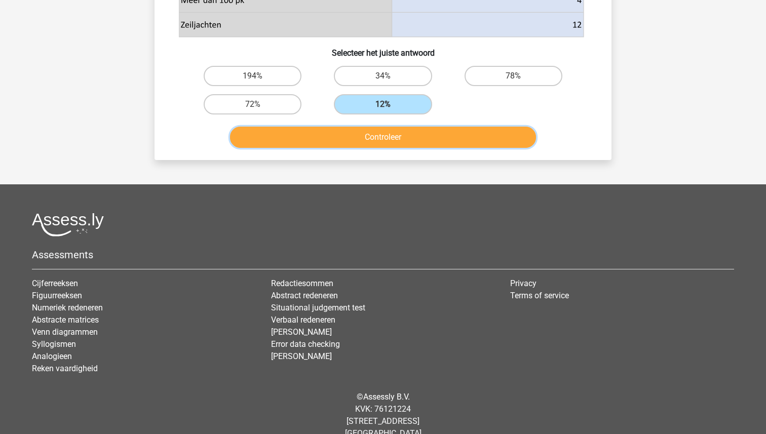
click at [369, 135] on button "Controleer" at bounding box center [383, 137] width 306 height 21
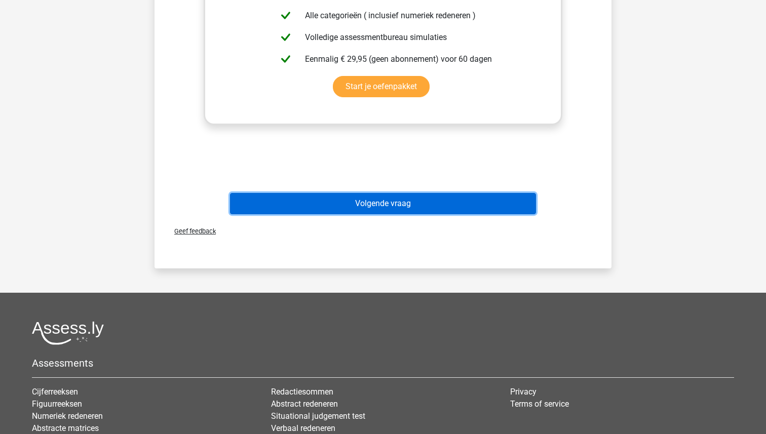
click at [387, 203] on button "Volgende vraag" at bounding box center [383, 203] width 306 height 21
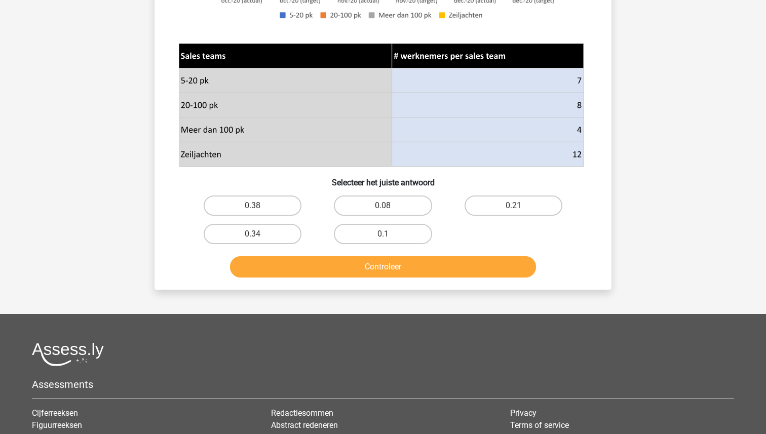
scroll to position [360, 0]
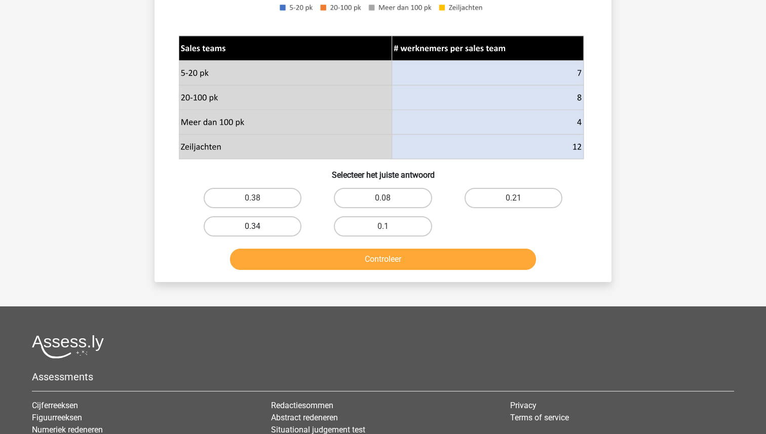
click at [248, 227] on label "0.34" at bounding box center [253, 226] width 98 height 20
click at [253, 227] on input "0.34" at bounding box center [256, 229] width 7 height 7
radio input "true"
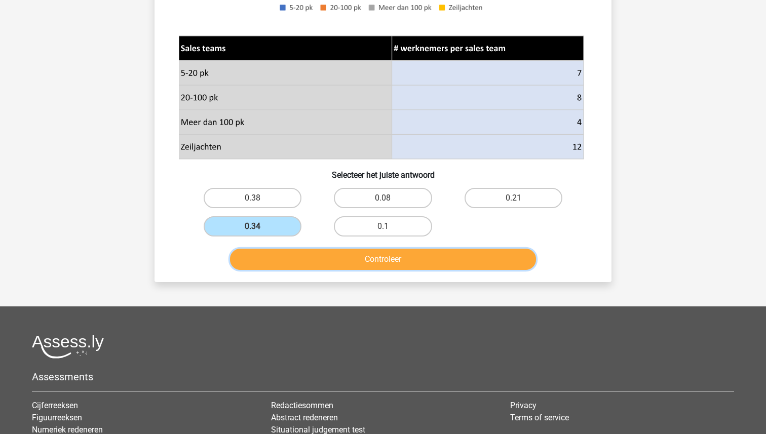
click at [322, 261] on button "Controleer" at bounding box center [383, 259] width 306 height 21
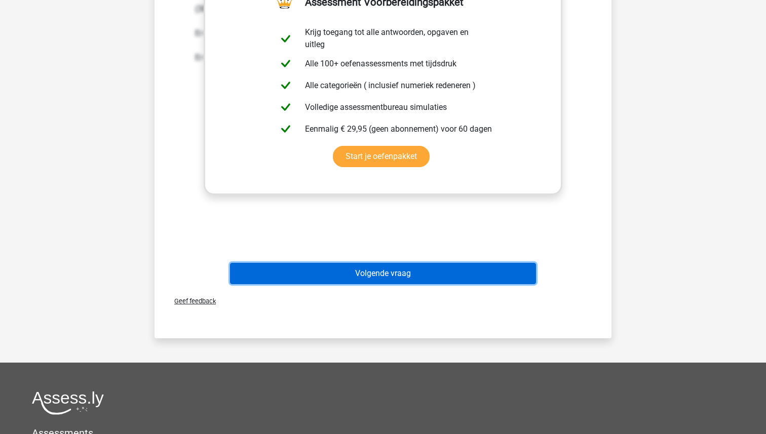
click at [358, 271] on button "Volgende vraag" at bounding box center [383, 273] width 306 height 21
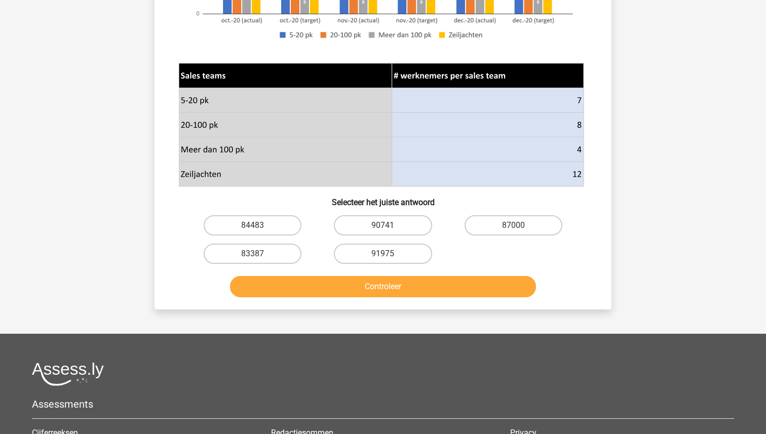
scroll to position [350, 0]
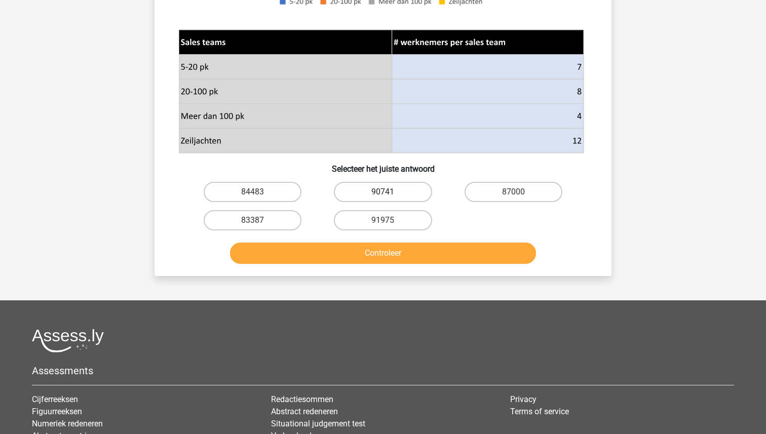
click at [375, 184] on label "90741" at bounding box center [383, 192] width 98 height 20
click at [383, 192] on input "90741" at bounding box center [386, 195] width 7 height 7
radio input "true"
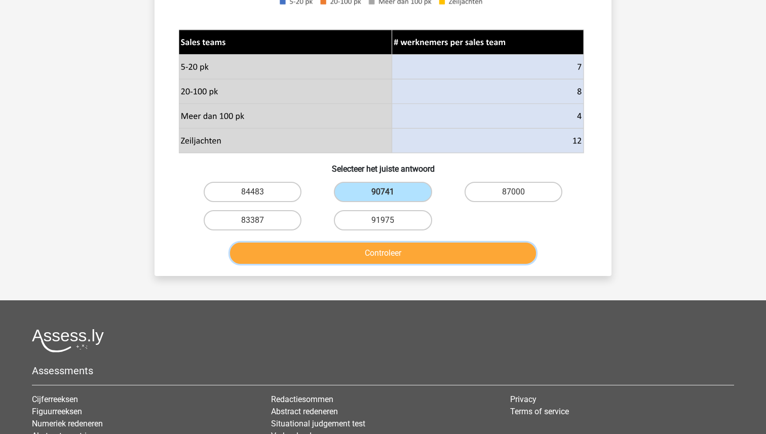
click at [374, 253] on button "Controleer" at bounding box center [383, 253] width 306 height 21
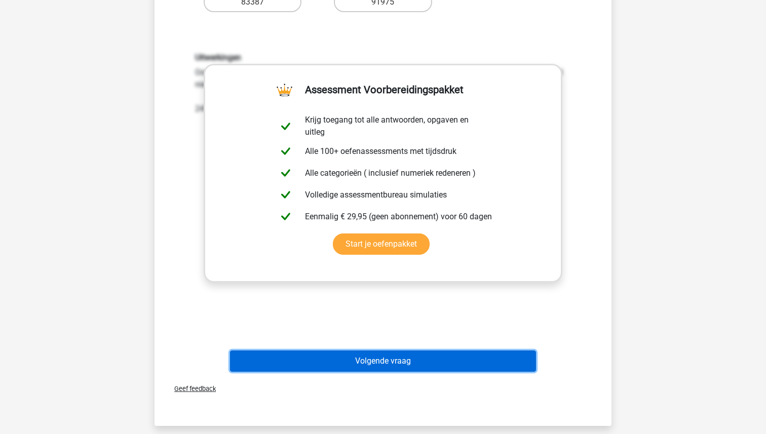
click at [372, 359] on button "Volgende vraag" at bounding box center [383, 360] width 306 height 21
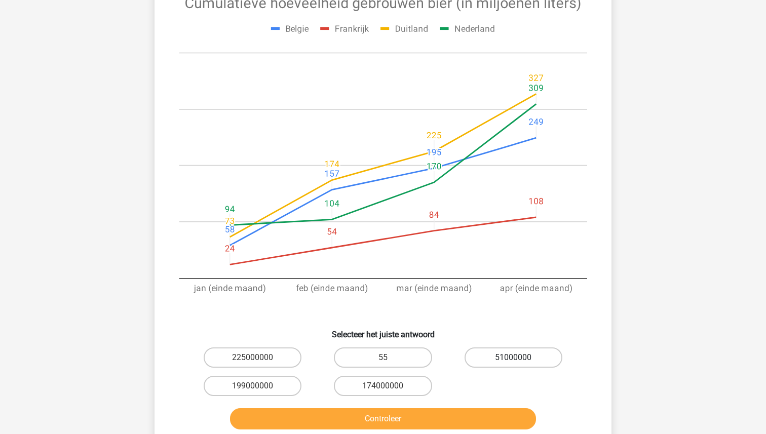
click at [508, 353] on label "51000000" at bounding box center [513, 357] width 98 height 20
click at [513, 358] on input "51000000" at bounding box center [516, 361] width 7 height 7
radio input "true"
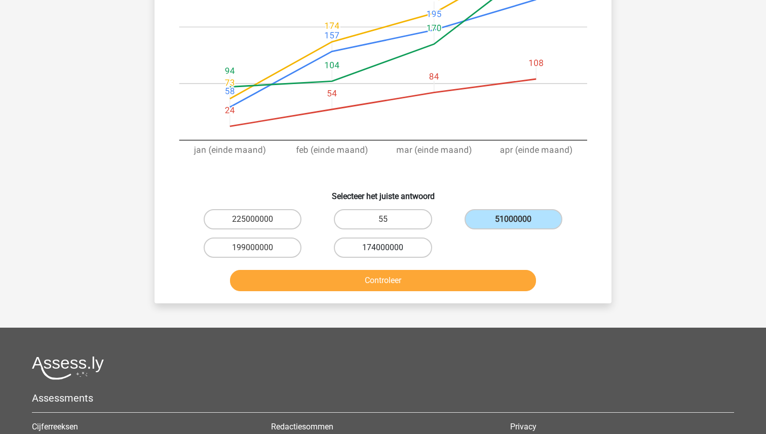
scroll to position [265, 0]
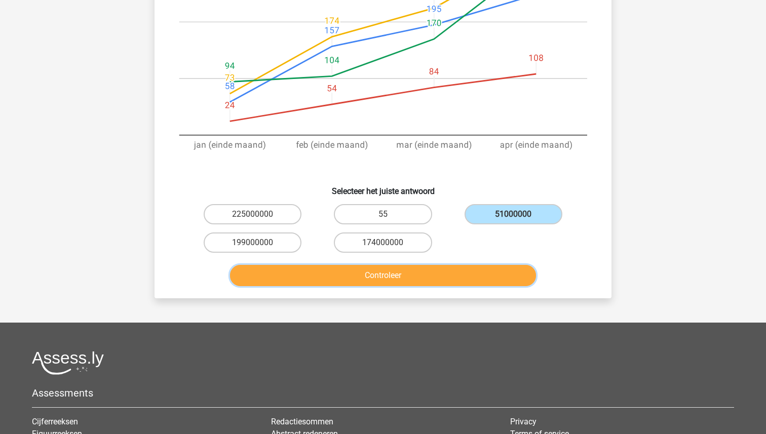
click at [388, 273] on button "Controleer" at bounding box center [383, 275] width 306 height 21
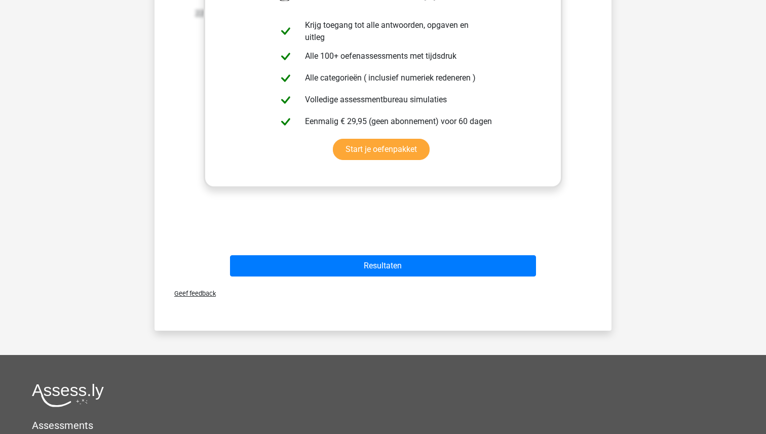
scroll to position [614, 0]
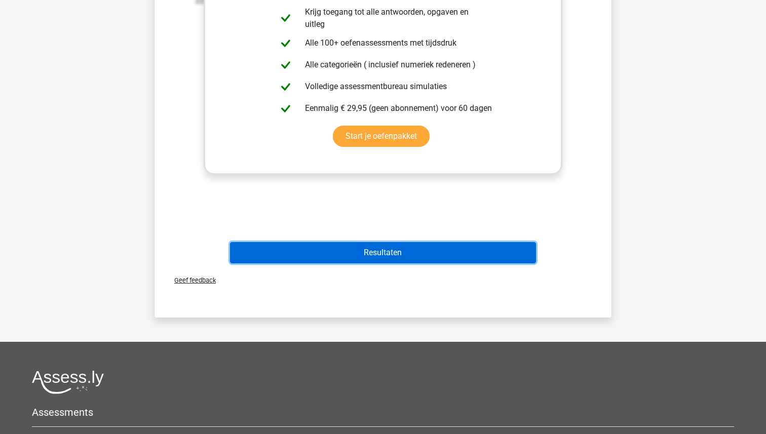
click at [379, 246] on button "Resultaten" at bounding box center [383, 252] width 306 height 21
click at [380, 248] on button "Resultaten" at bounding box center [383, 252] width 306 height 21
